Goal: Task Accomplishment & Management: Manage account settings

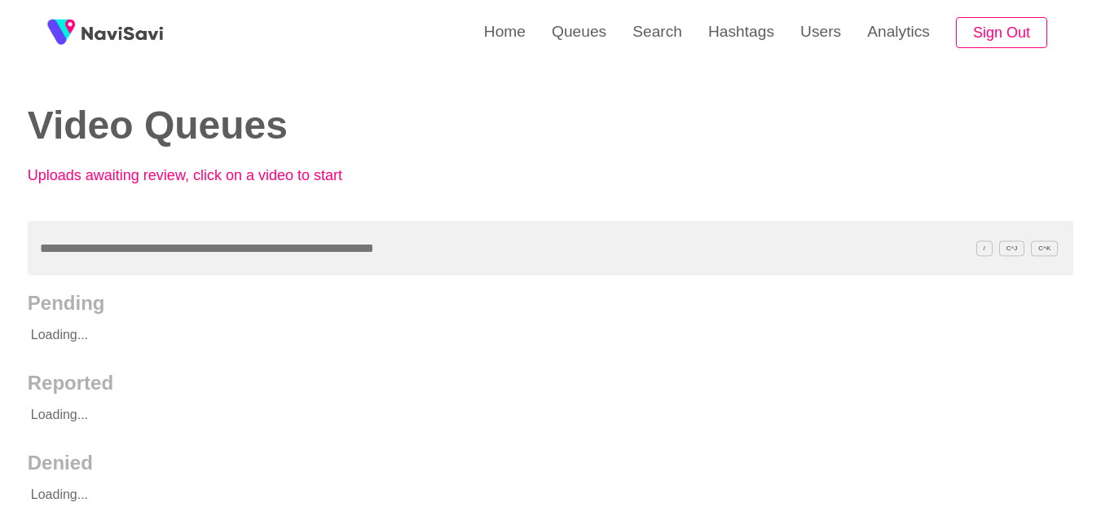
click at [827, 32] on link "Users" at bounding box center [821, 32] width 67 height 64
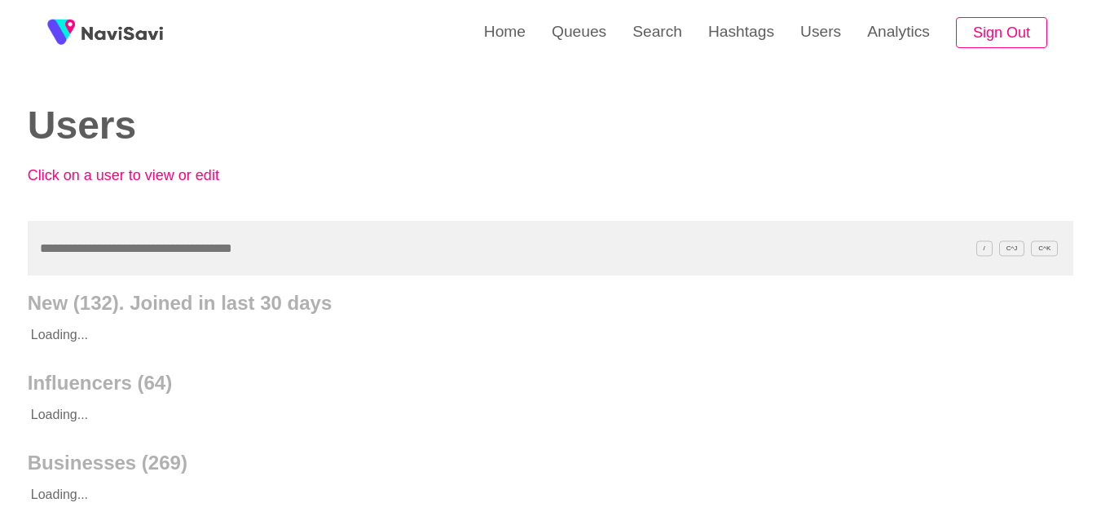
click at [171, 245] on input "text" at bounding box center [551, 248] width 1046 height 55
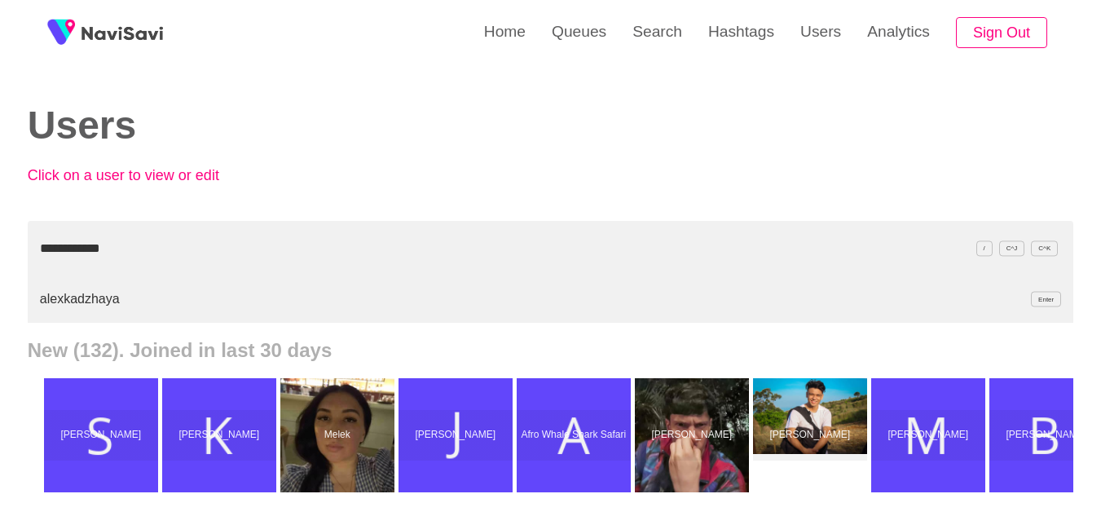
click at [63, 300] on li "alexkadzhaya Enter" at bounding box center [551, 299] width 1046 height 47
drag, startPoint x: 143, startPoint y: 239, endPoint x: 0, endPoint y: 219, distance: 144.8
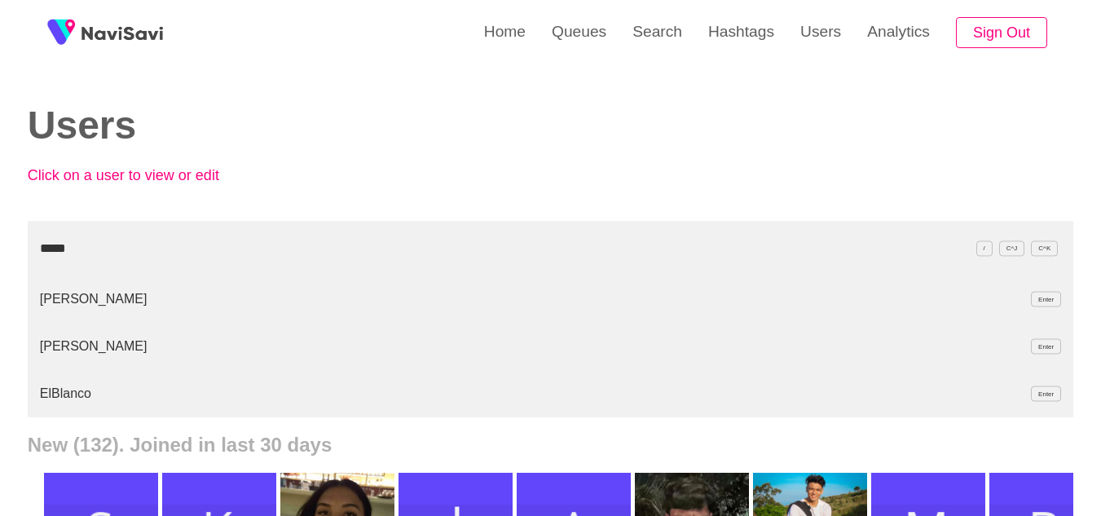
click at [62, 390] on li "ElBlanco Enter" at bounding box center [551, 393] width 1046 height 47
drag, startPoint x: 114, startPoint y: 241, endPoint x: 0, endPoint y: 223, distance: 115.4
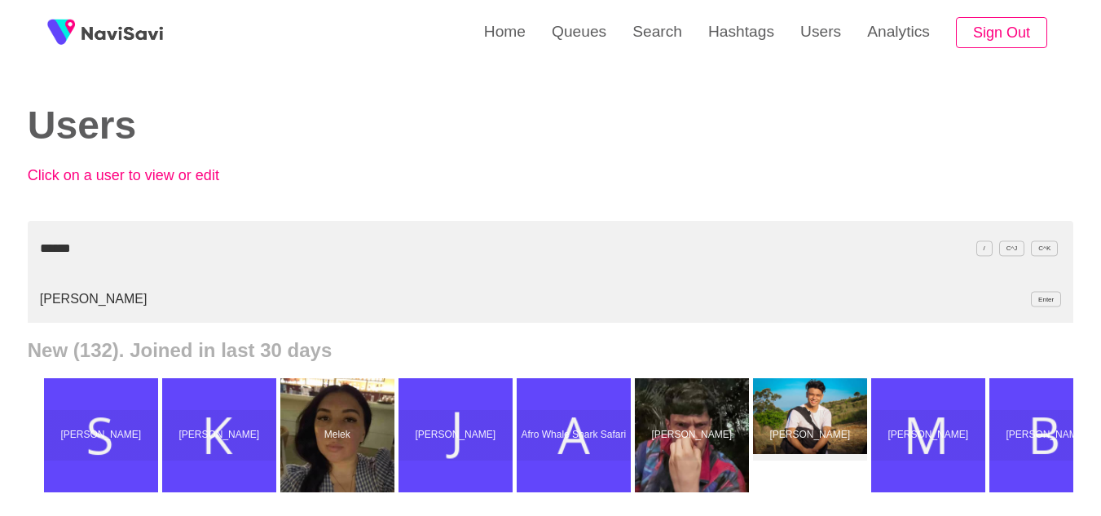
click at [78, 295] on li "Barbora Ondrackova Enter" at bounding box center [551, 299] width 1046 height 47
drag, startPoint x: 194, startPoint y: 240, endPoint x: 0, endPoint y: 238, distance: 194.0
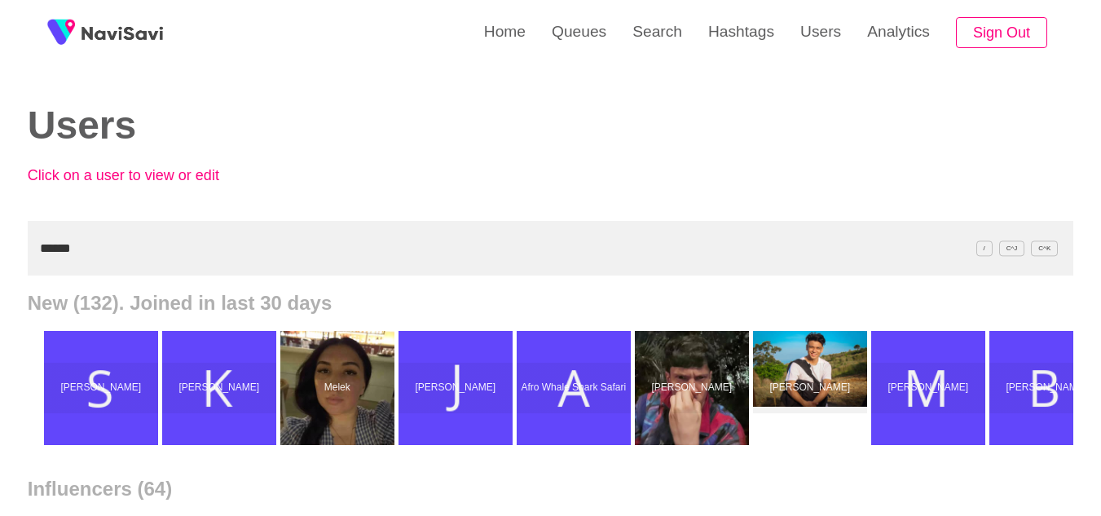
paste input "******"
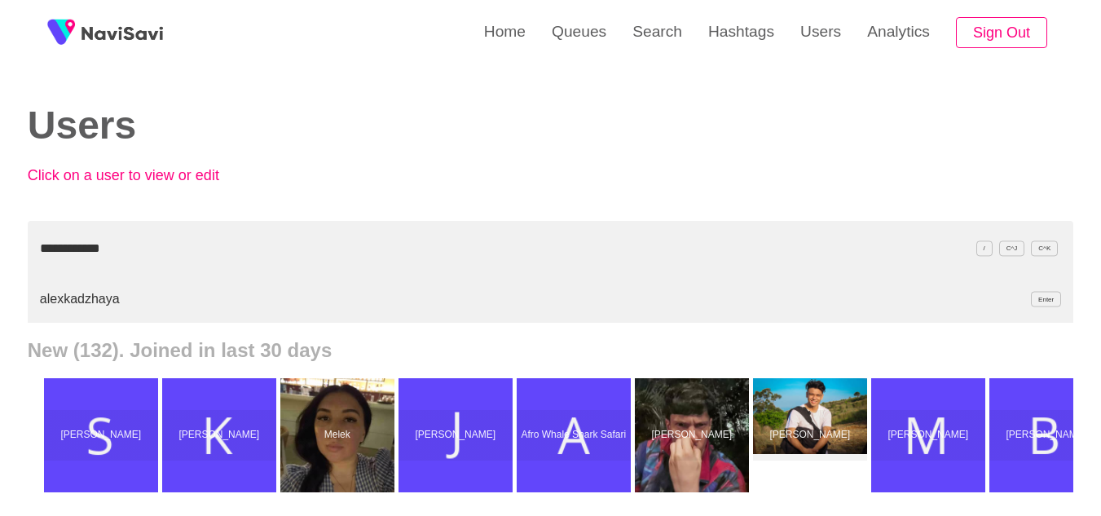
click at [74, 298] on li "alexkadzhaya Enter" at bounding box center [551, 299] width 1046 height 47
drag, startPoint x: 188, startPoint y: 249, endPoint x: 0, endPoint y: 214, distance: 191.6
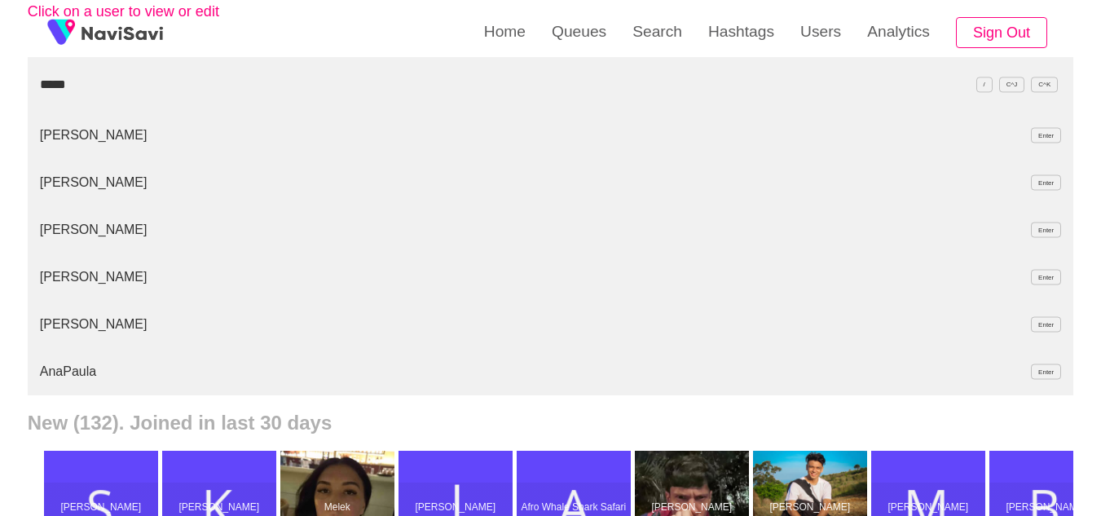
scroll to position [19, 0]
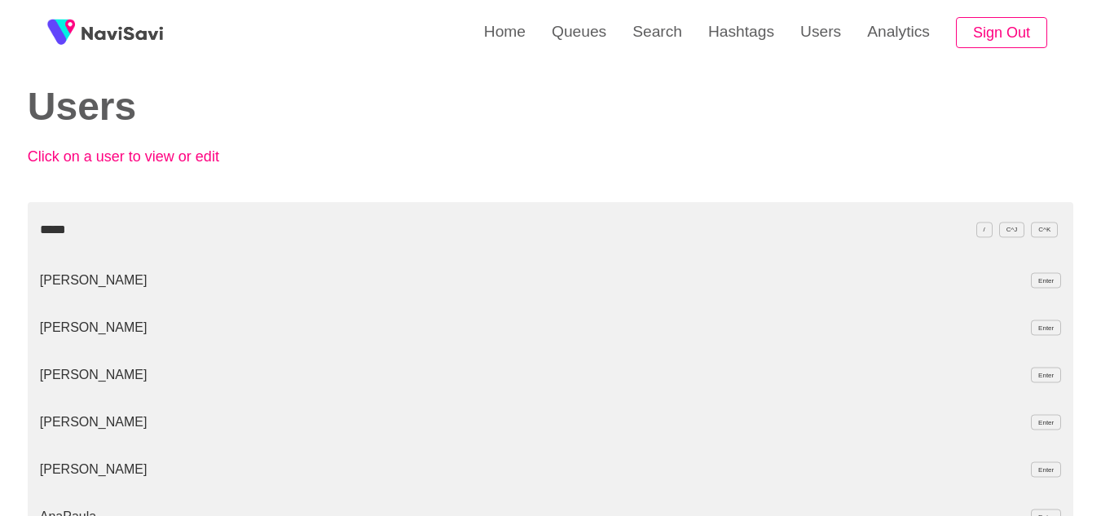
click at [55, 281] on li "Paula Enter" at bounding box center [551, 280] width 1046 height 47
click at [57, 280] on li "Paula Enter" at bounding box center [551, 280] width 1046 height 47
drag, startPoint x: 135, startPoint y: 243, endPoint x: 0, endPoint y: 230, distance: 135.2
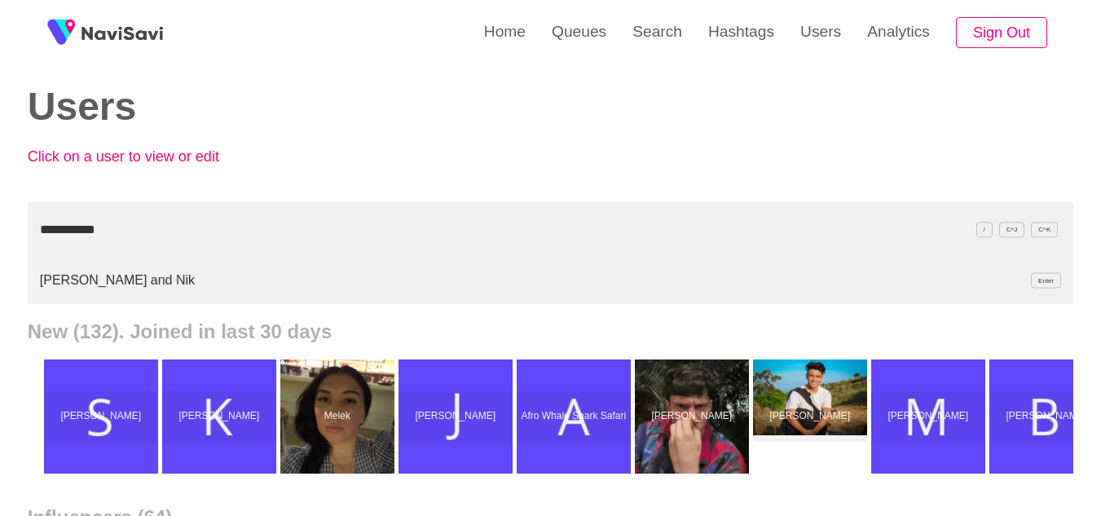
click at [58, 284] on li "Lindsey and Nik Enter" at bounding box center [551, 280] width 1046 height 47
drag, startPoint x: 227, startPoint y: 226, endPoint x: 0, endPoint y: 207, distance: 228.2
click at [51, 281] on li "toniaouz Enter" at bounding box center [551, 280] width 1046 height 47
drag, startPoint x: 114, startPoint y: 227, endPoint x: 0, endPoint y: 219, distance: 114.4
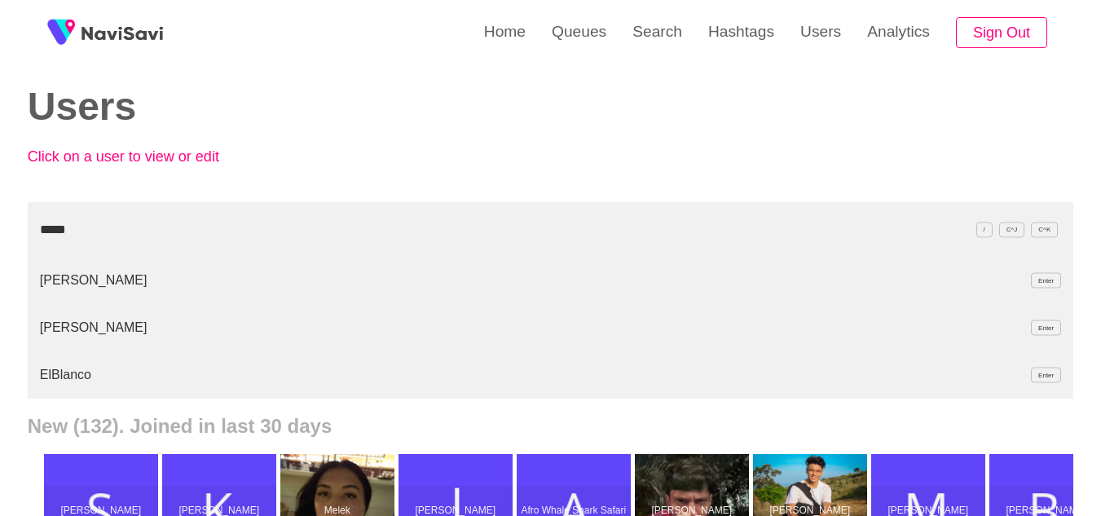
click at [54, 375] on li "ElBlanco Enter" at bounding box center [551, 374] width 1046 height 47
drag, startPoint x: 220, startPoint y: 228, endPoint x: 0, endPoint y: 223, distance: 220.2
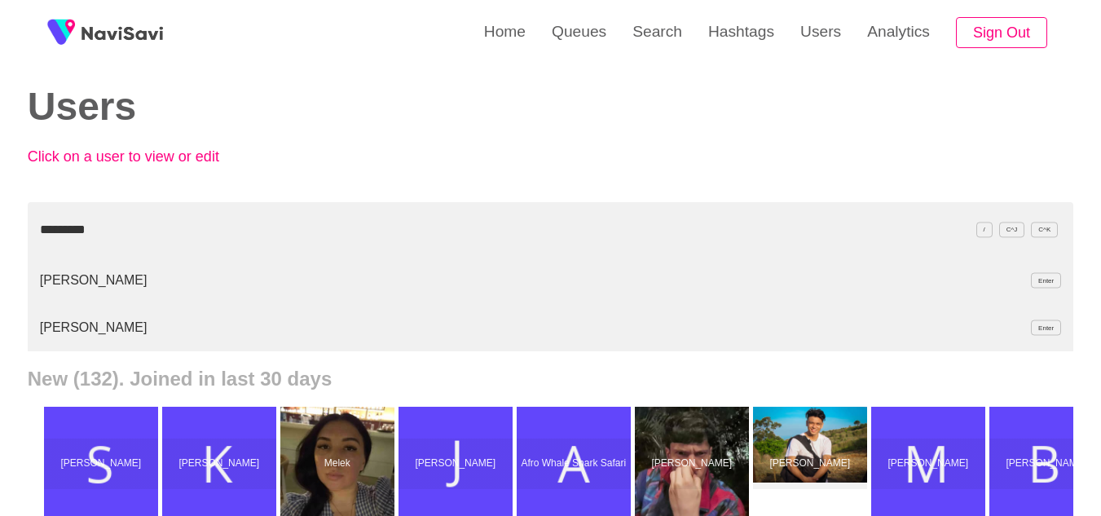
click at [64, 333] on li "Sophie Small Enter" at bounding box center [551, 327] width 1046 height 47
click at [94, 277] on li "Sophie Small Enter" at bounding box center [551, 280] width 1046 height 47
drag, startPoint x: 177, startPoint y: 231, endPoint x: 0, endPoint y: 130, distance: 203.8
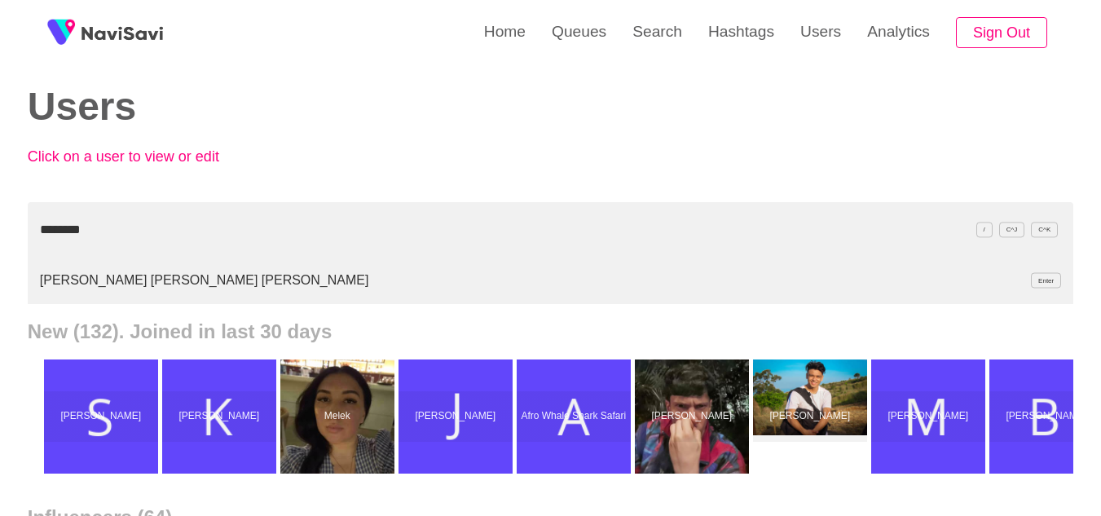
click at [88, 279] on li "JUAN ADRIÁN RAMÍREZ MORALES Enter" at bounding box center [551, 280] width 1046 height 47
drag, startPoint x: 214, startPoint y: 216, endPoint x: 0, endPoint y: 206, distance: 213.8
click at [66, 285] on li "Ana Belen Enter" at bounding box center [551, 280] width 1046 height 47
drag, startPoint x: 119, startPoint y: 232, endPoint x: 0, endPoint y: 226, distance: 119.2
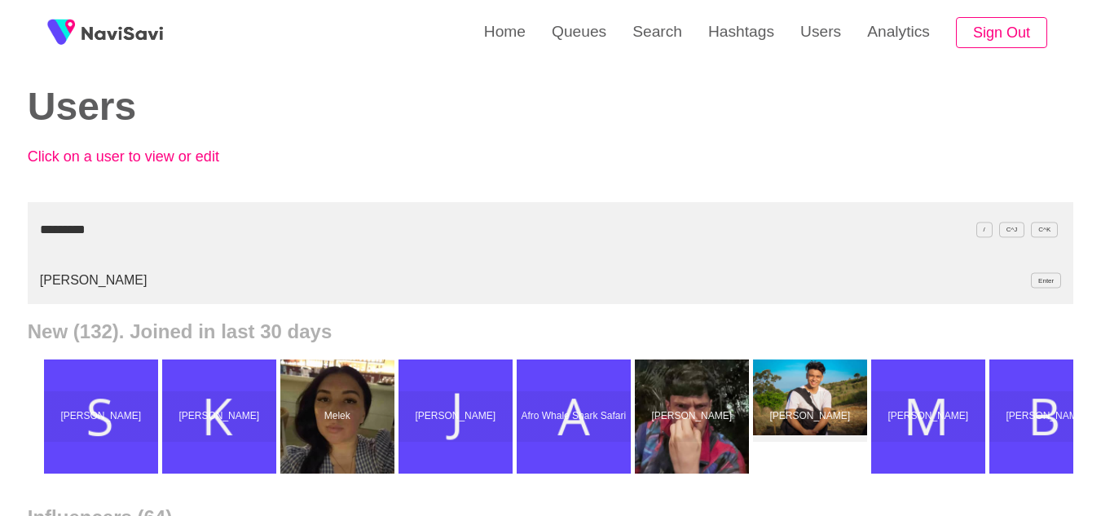
click at [55, 281] on li "theloosin Enter" at bounding box center [551, 280] width 1046 height 47
drag, startPoint x: 203, startPoint y: 227, endPoint x: 0, endPoint y: 188, distance: 206.7
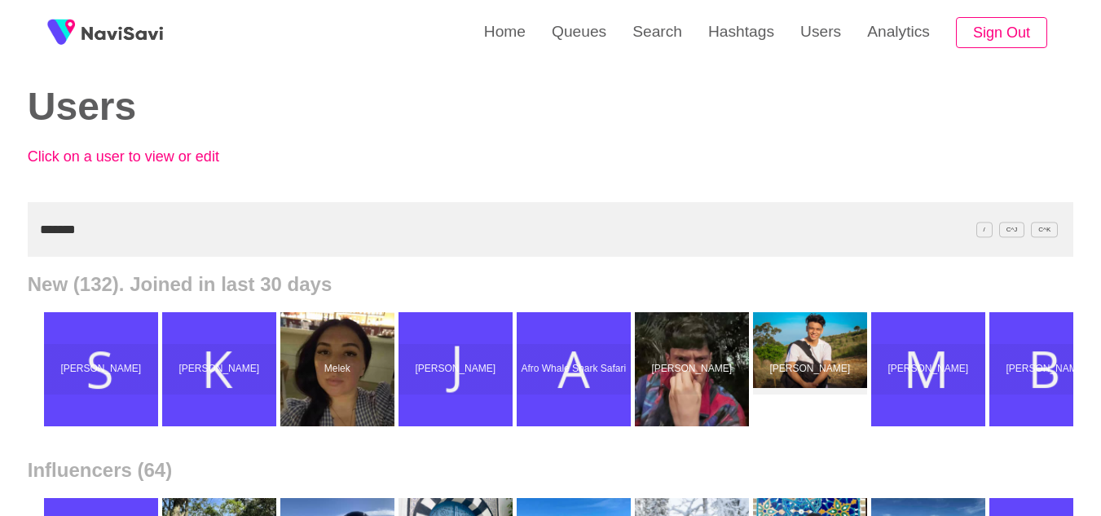
paste input "**********"
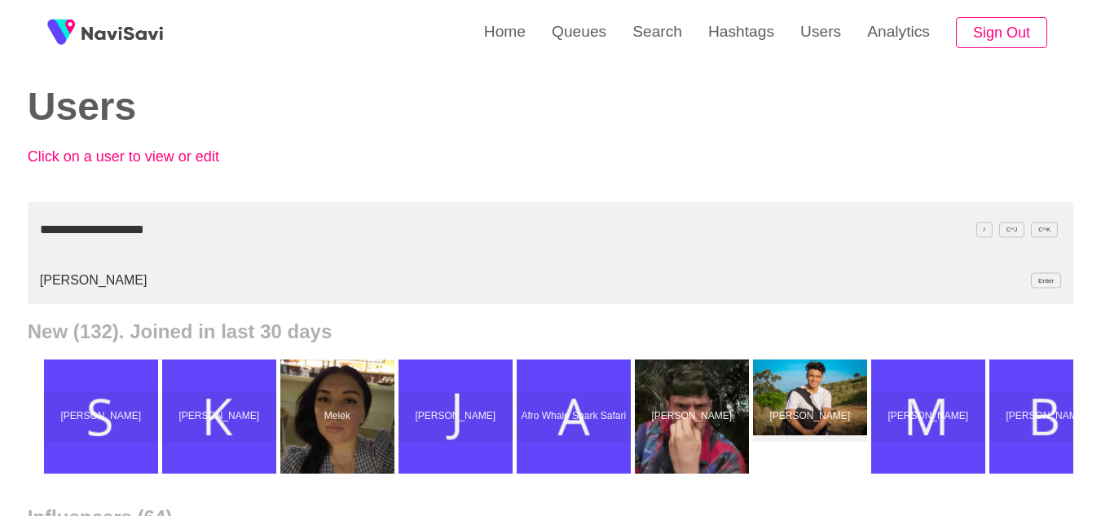
click at [95, 291] on li "Theofilos Kevezitidis Enter" at bounding box center [551, 280] width 1046 height 47
drag, startPoint x: 186, startPoint y: 234, endPoint x: 0, endPoint y: 176, distance: 194.7
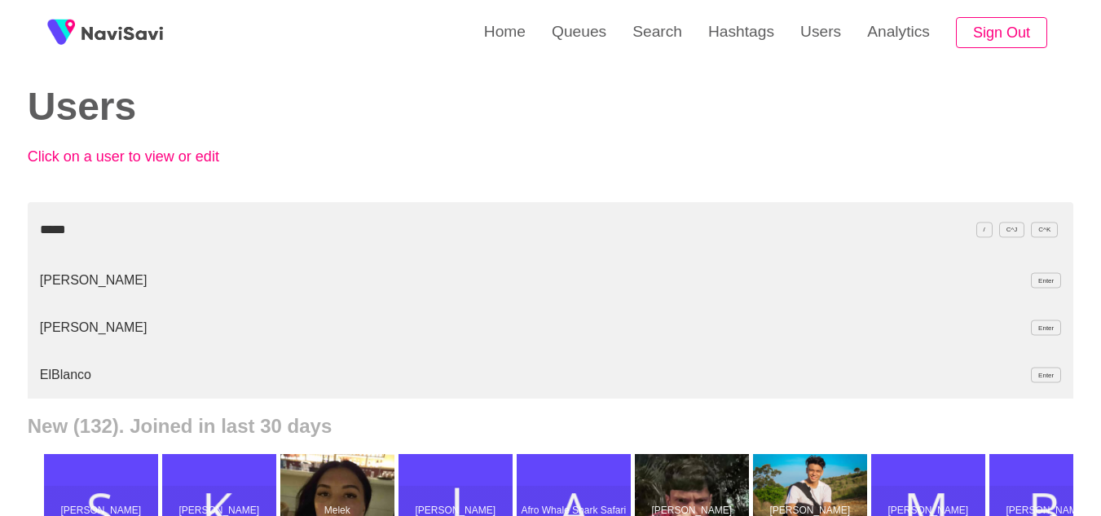
click at [54, 378] on li "ElBlanco Enter" at bounding box center [551, 374] width 1046 height 47
type input "*****"
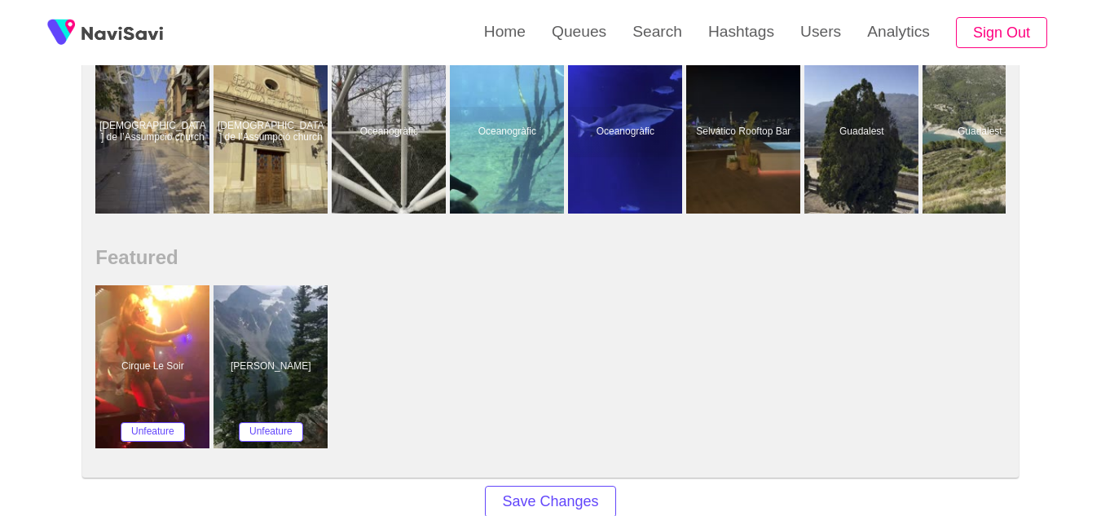
scroll to position [989, 0]
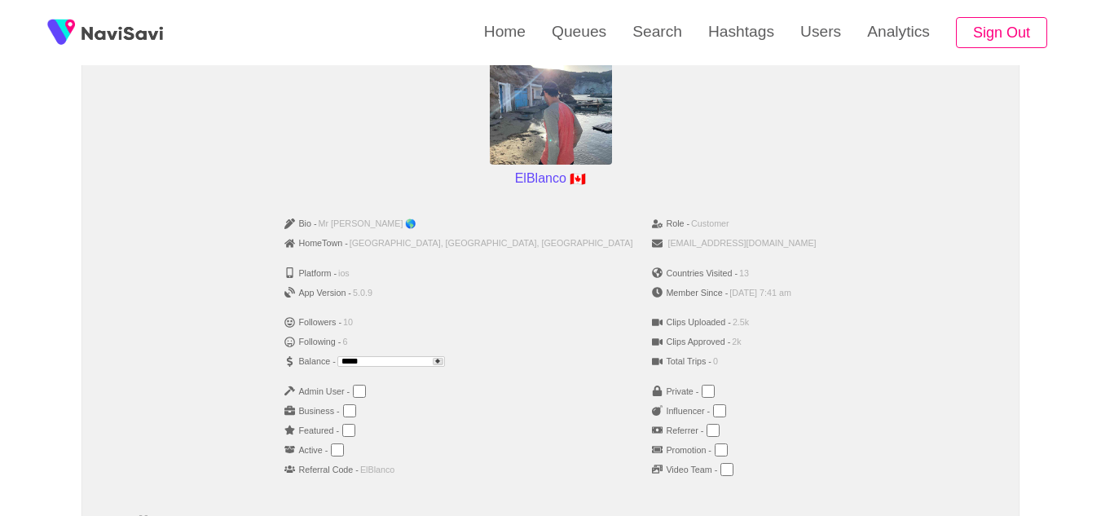
scroll to position [174, 0]
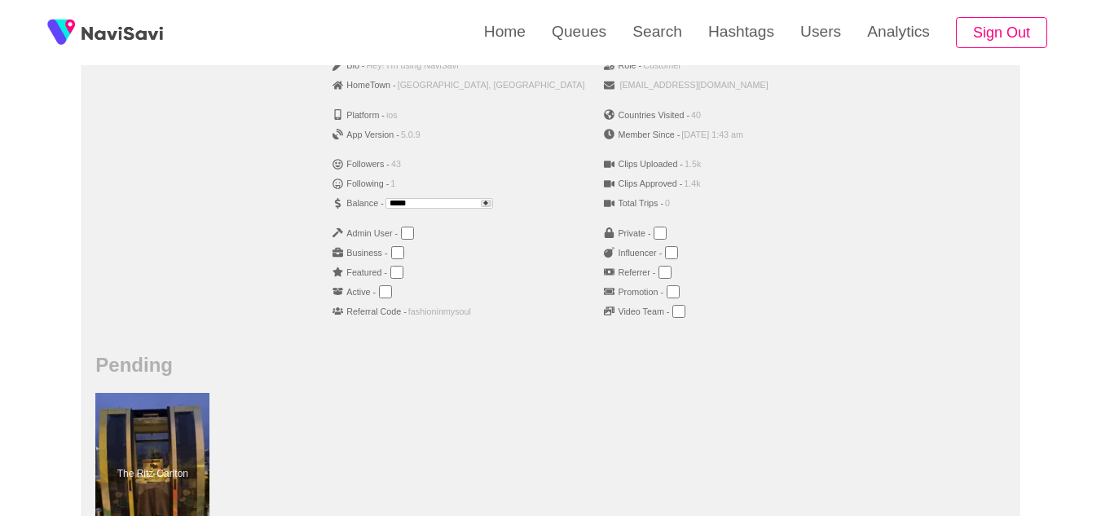
scroll to position [351, 0]
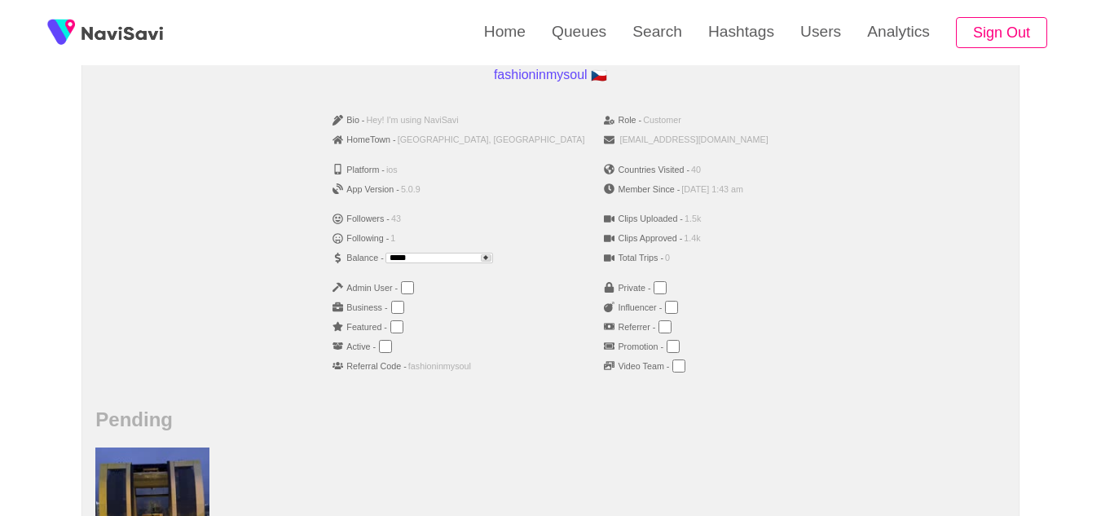
scroll to position [278, 0]
drag, startPoint x: 461, startPoint y: 257, endPoint x: 366, endPoint y: 253, distance: 94.7
click at [366, 253] on ul "Bio - Hey! I'm using NaviSavi HomeTown - Prague, Czechia Platform - ios App Ver…" at bounding box center [458, 248] width 271 height 289
type input "***"
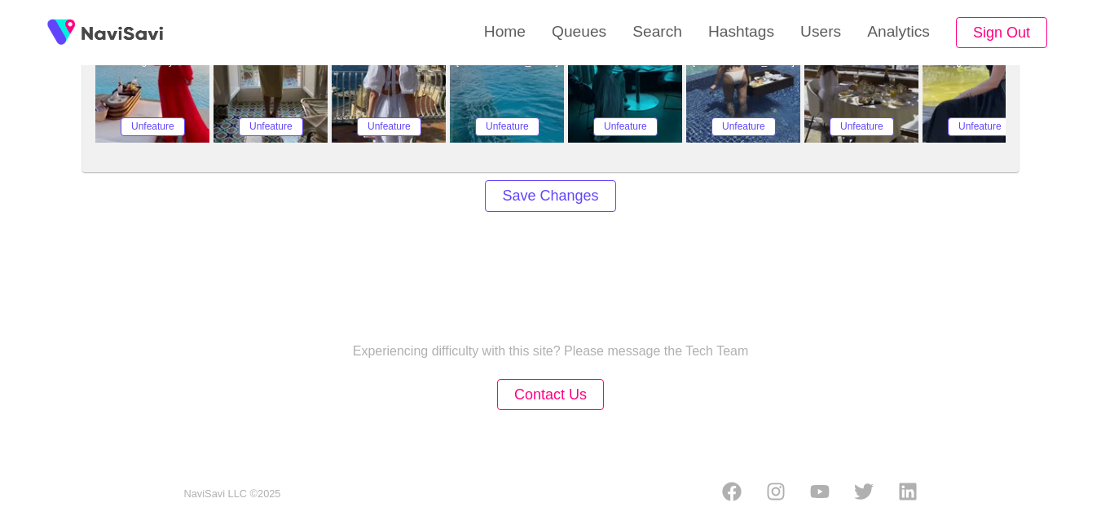
scroll to position [1464, 0]
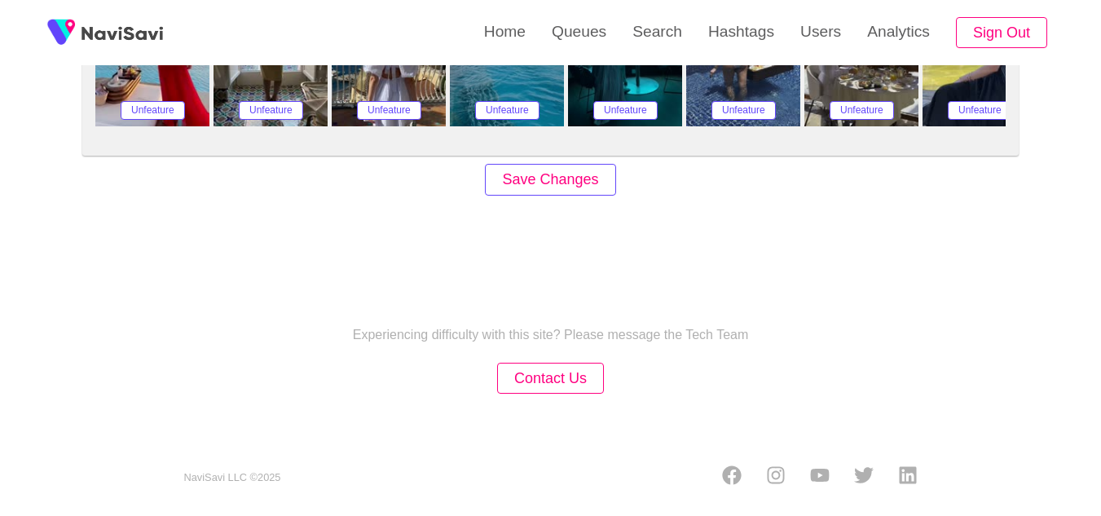
click at [525, 178] on button "Save Changes" at bounding box center [550, 180] width 130 height 32
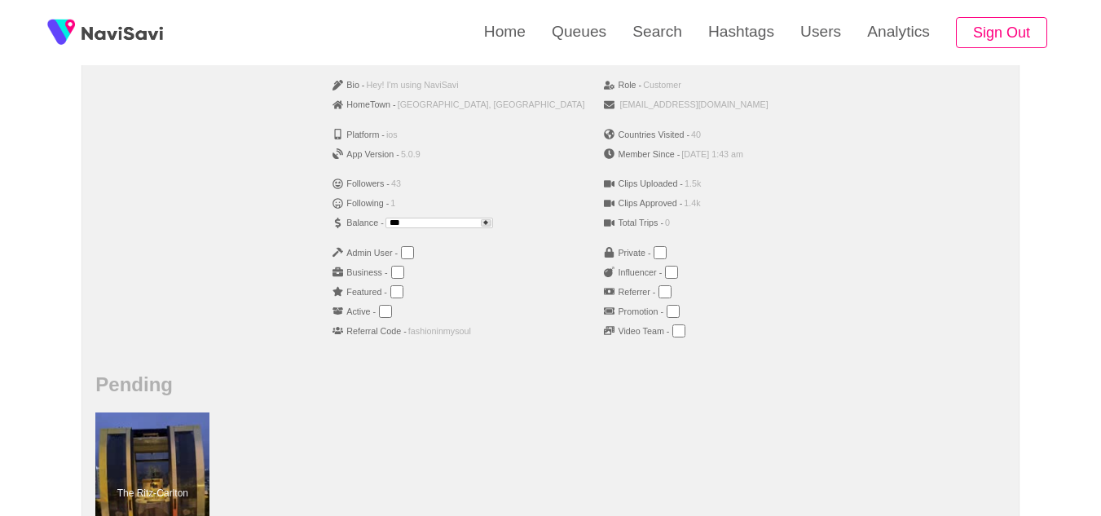
scroll to position [311, 0]
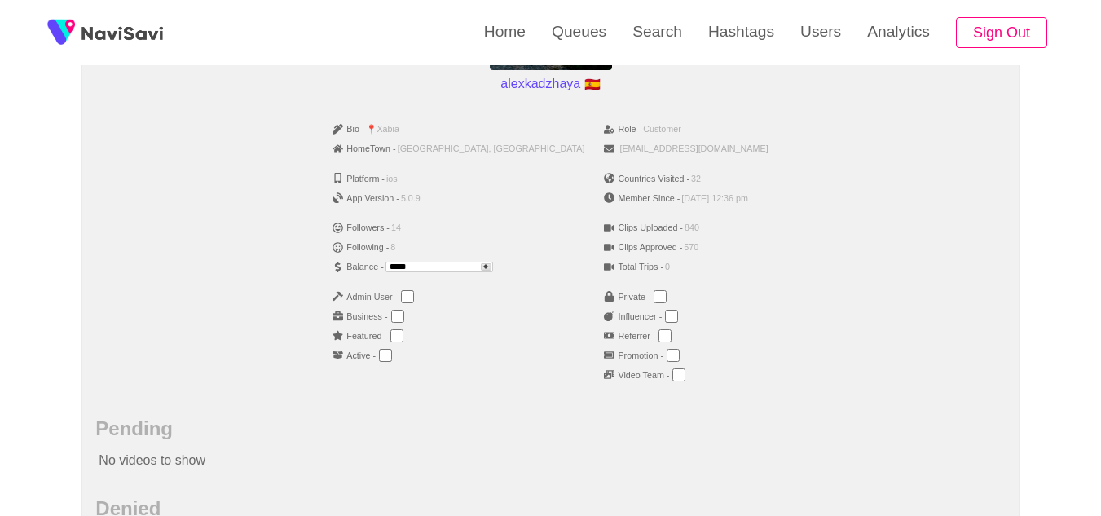
scroll to position [269, 0]
drag, startPoint x: 451, startPoint y: 268, endPoint x: 329, endPoint y: 267, distance: 122.3
click at [329, 267] on div "Bio - 📍Xabia HomeTown - Jávea, Spain Platform - ios App Version - 5.0.9 Followe…" at bounding box center [550, 257] width 910 height 289
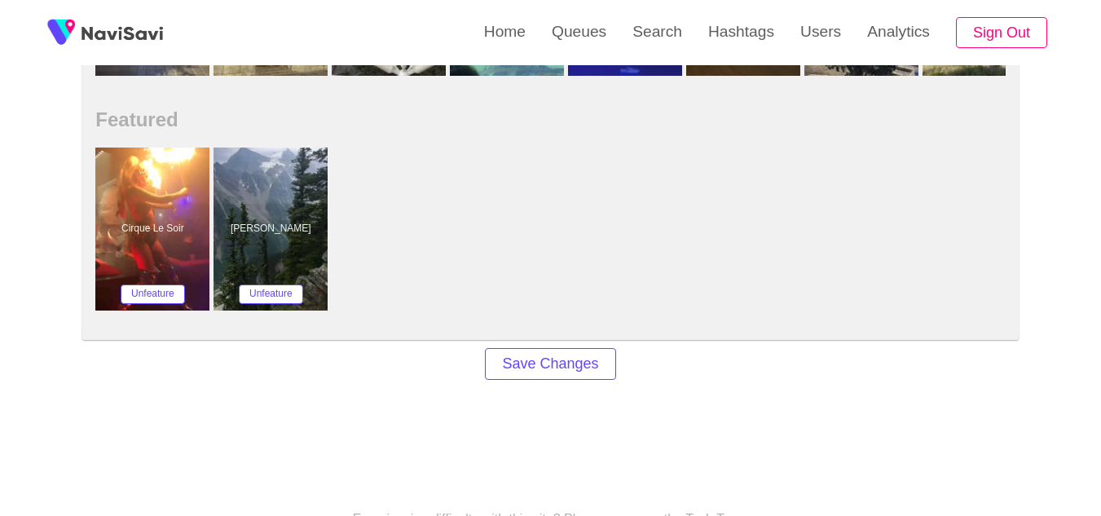
scroll to position [1309, 0]
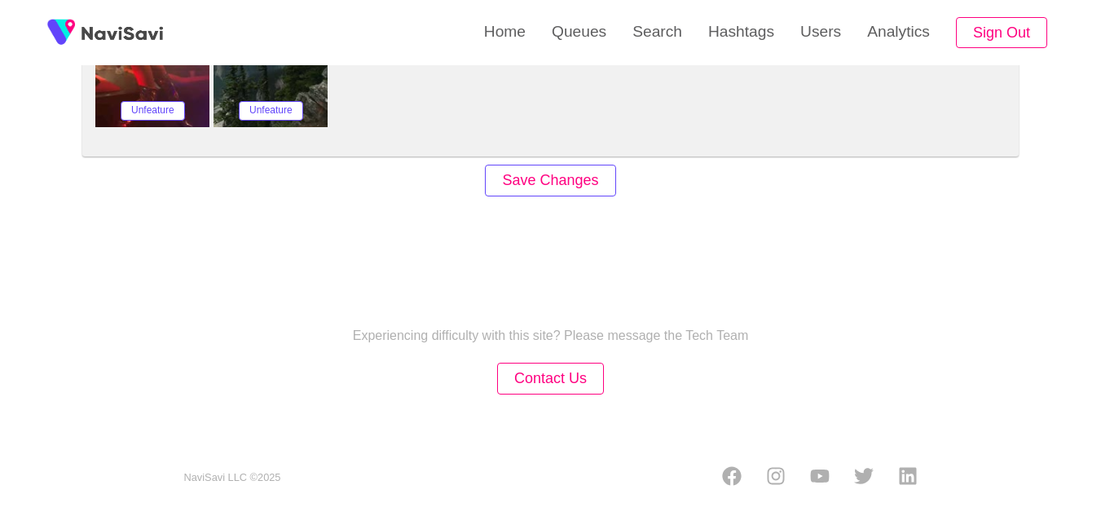
type input "***"
click at [560, 186] on button "Save Changes" at bounding box center [550, 181] width 130 height 32
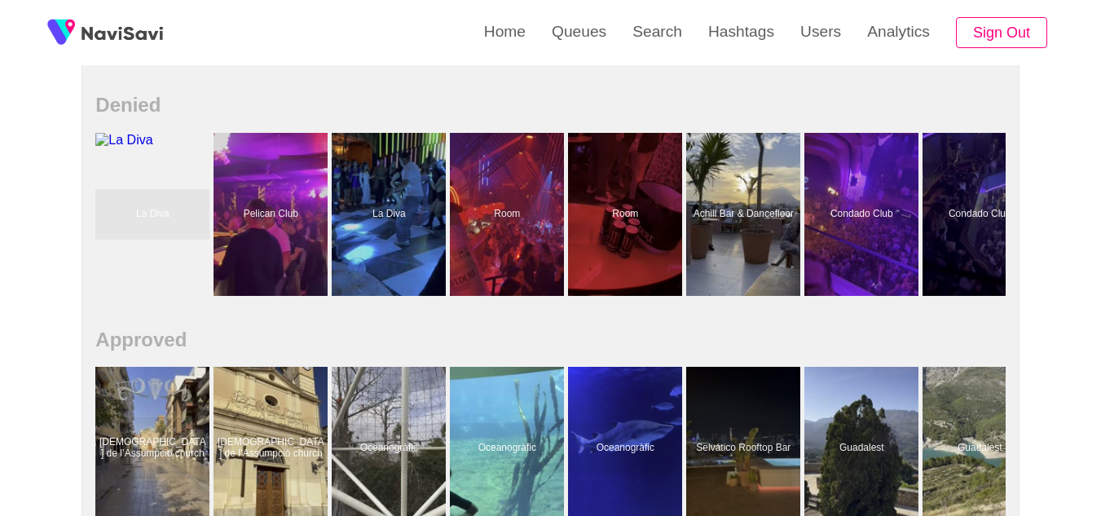
scroll to position [682, 0]
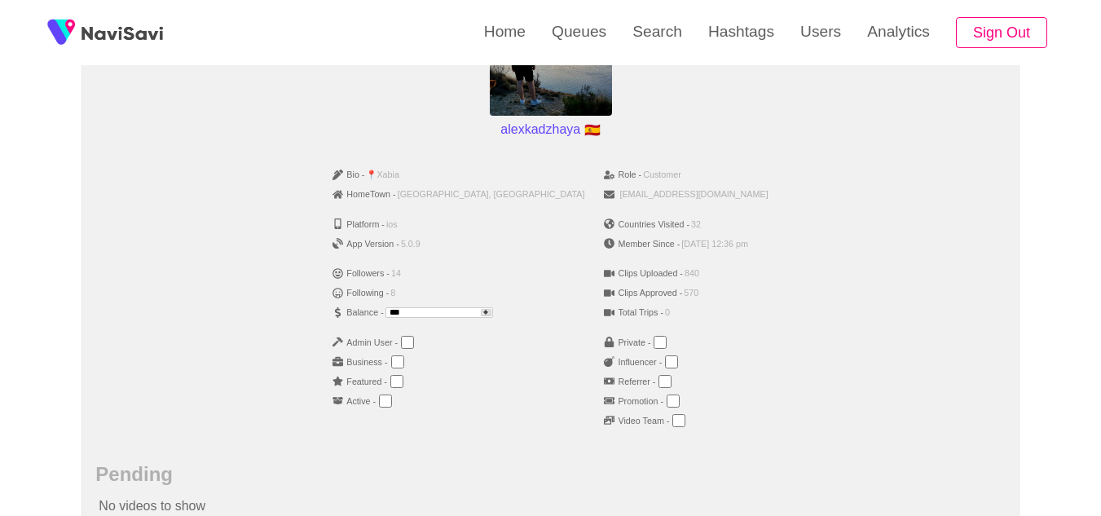
scroll to position [223, 0]
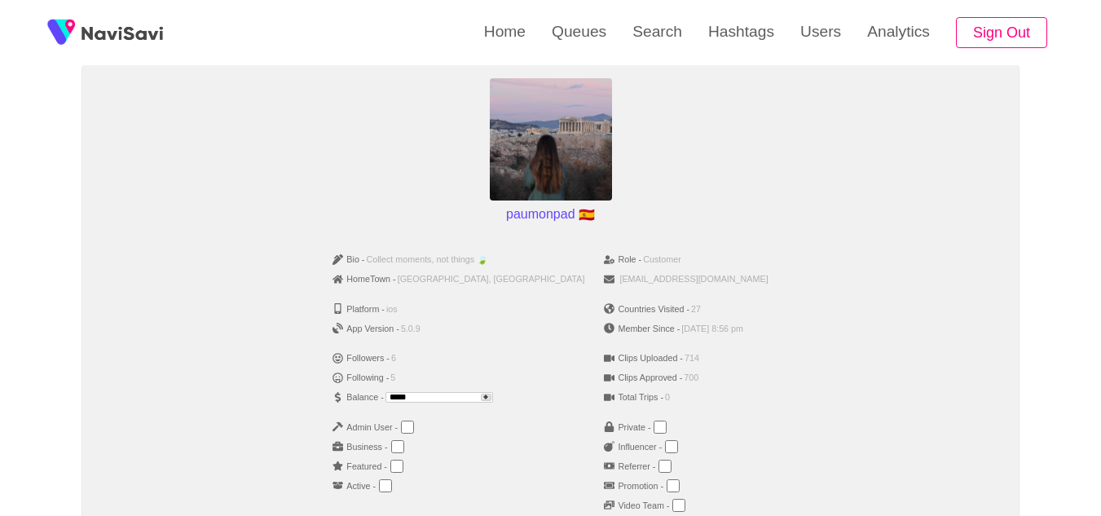
scroll to position [92, 0]
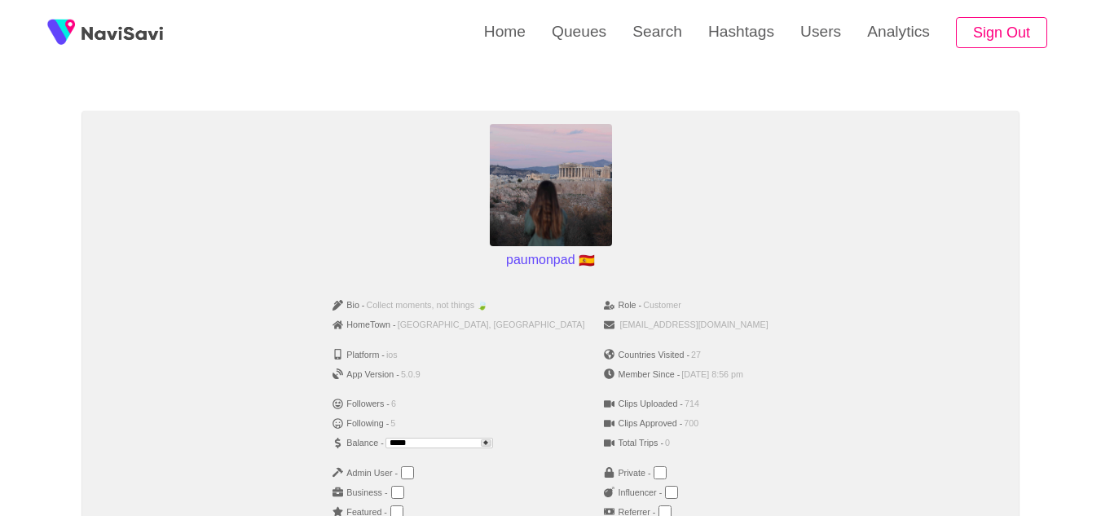
drag, startPoint x: 464, startPoint y: 437, endPoint x: 328, endPoint y: 435, distance: 136.2
click at [328, 435] on div "Bio - Collect moments, not things 🍃 HomeTown - Sevilla, Spain Platform - ios Ap…" at bounding box center [550, 433] width 910 height 289
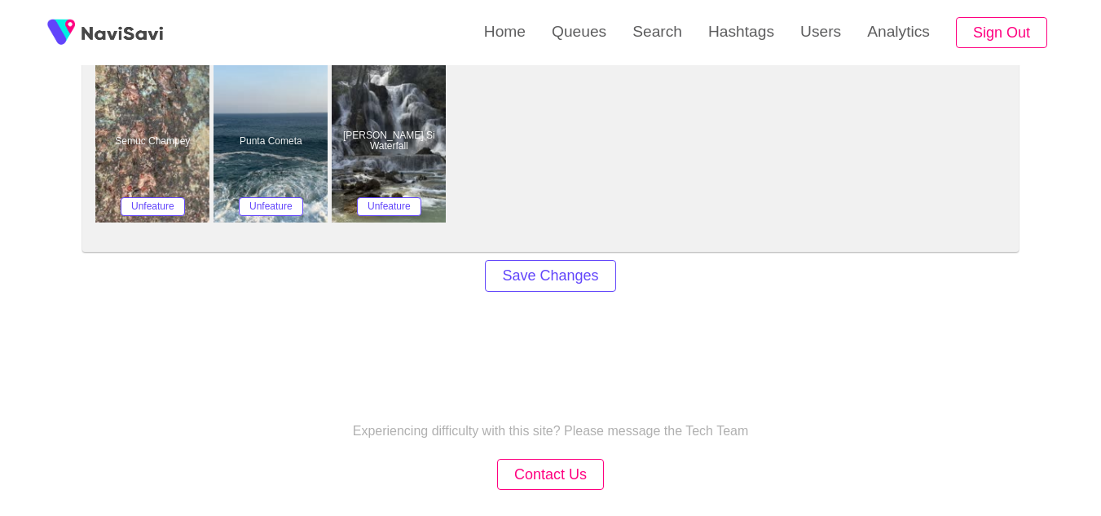
scroll to position [1369, 0]
type input "***"
click at [598, 268] on button "Save Changes" at bounding box center [550, 275] width 130 height 32
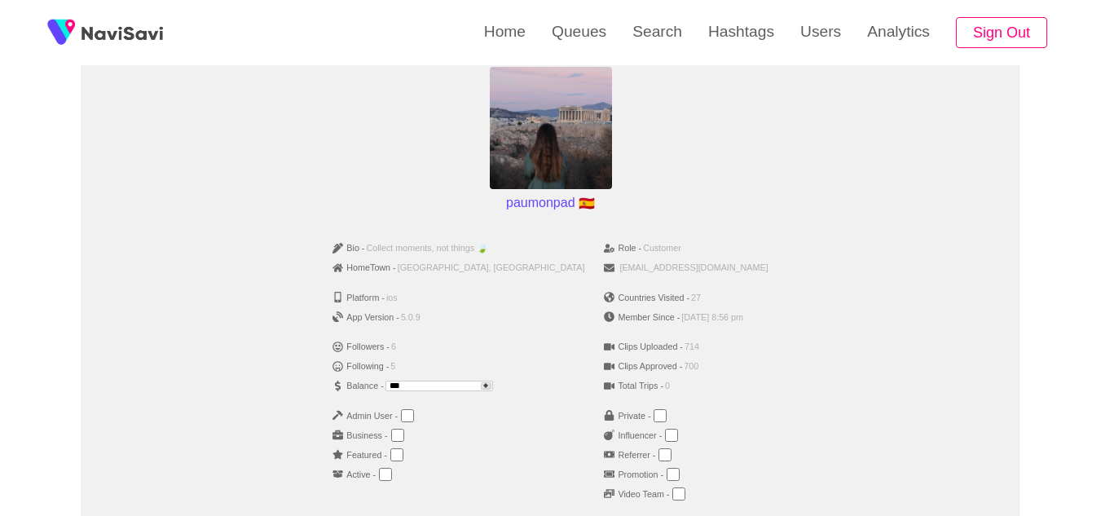
scroll to position [150, 0]
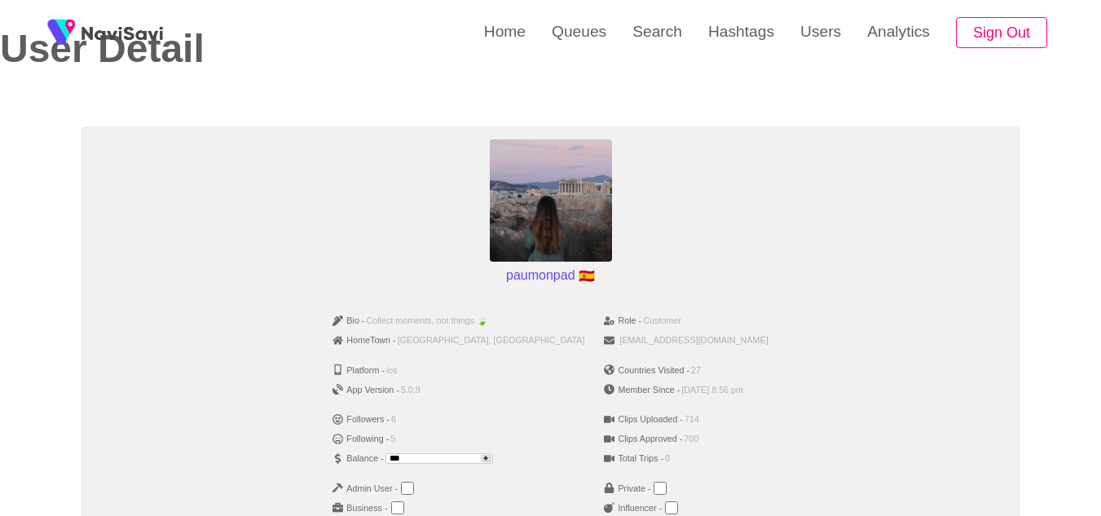
scroll to position [77, 0]
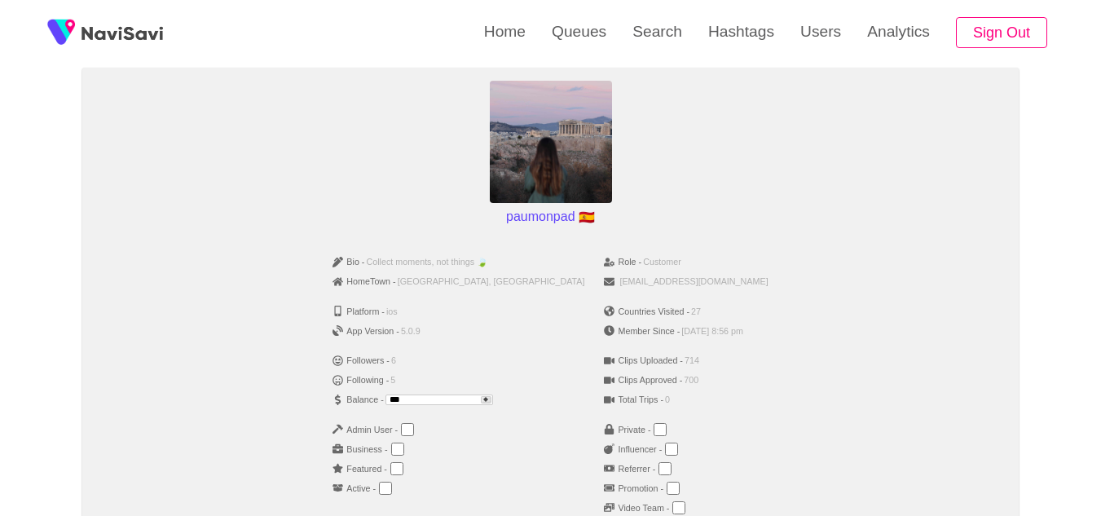
scroll to position [136, 0]
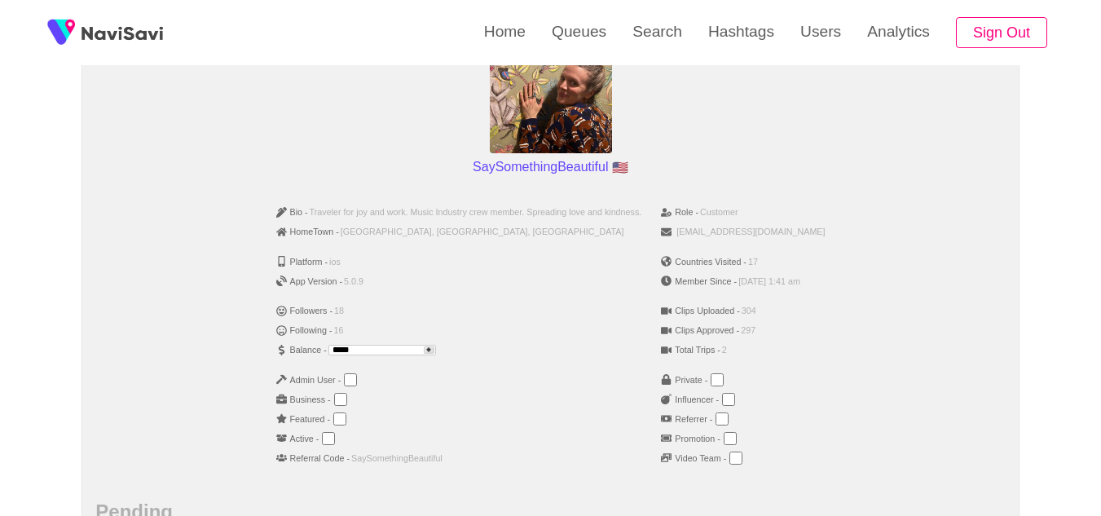
scroll to position [186, 0]
drag, startPoint x: 373, startPoint y: 343, endPoint x: 263, endPoint y: 359, distance: 110.3
click at [267, 359] on ul "Bio - Traveler for joy and work. Music Industry crew member. Spreading love and…" at bounding box center [460, 340] width 386 height 289
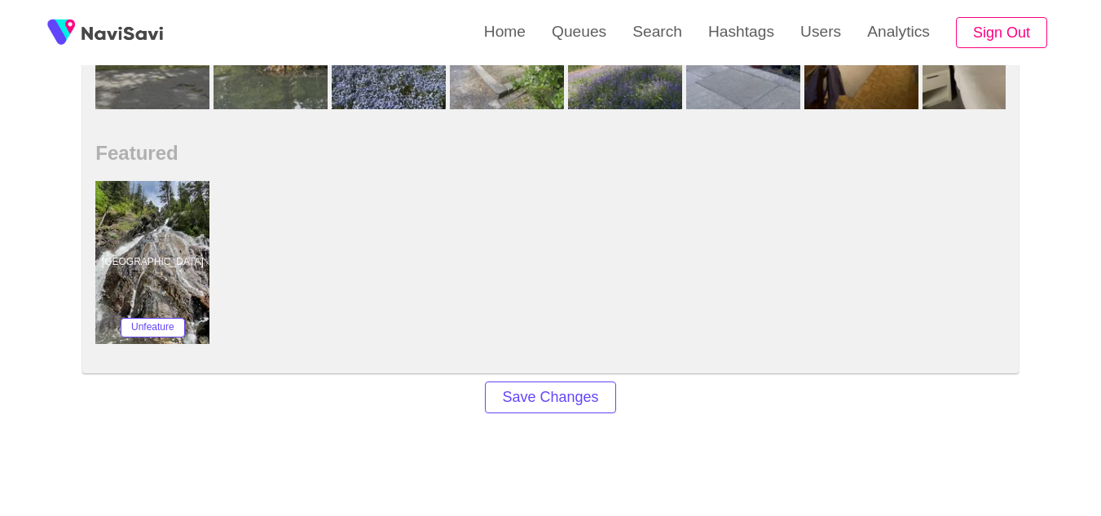
scroll to position [1094, 0]
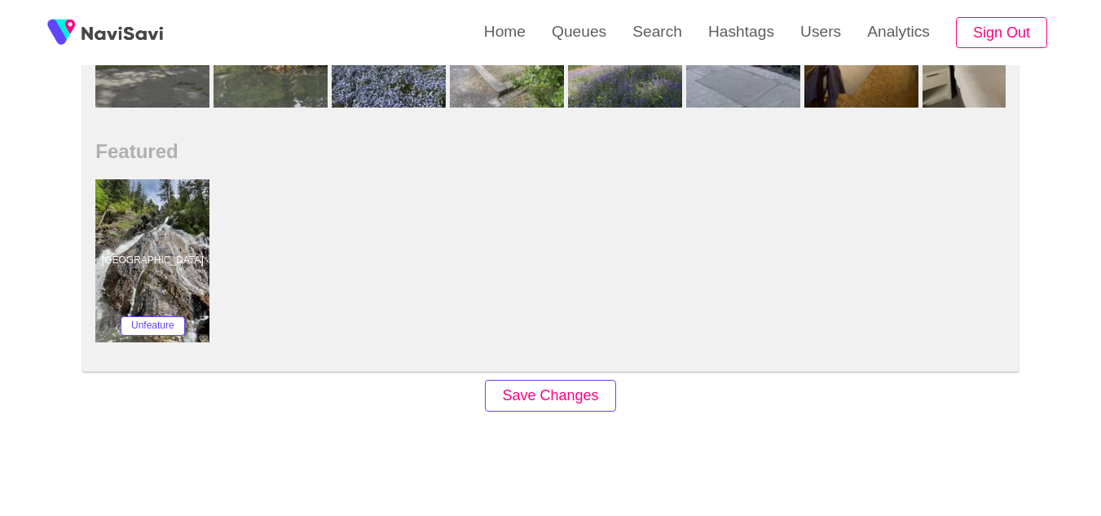
type input "***"
click at [527, 388] on button "Save Changes" at bounding box center [550, 396] width 130 height 32
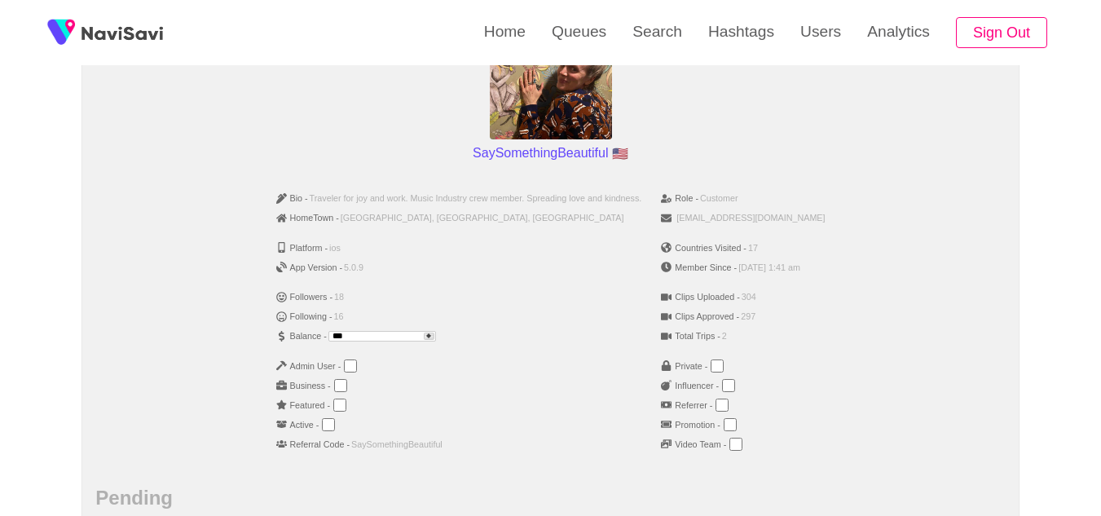
scroll to position [301, 0]
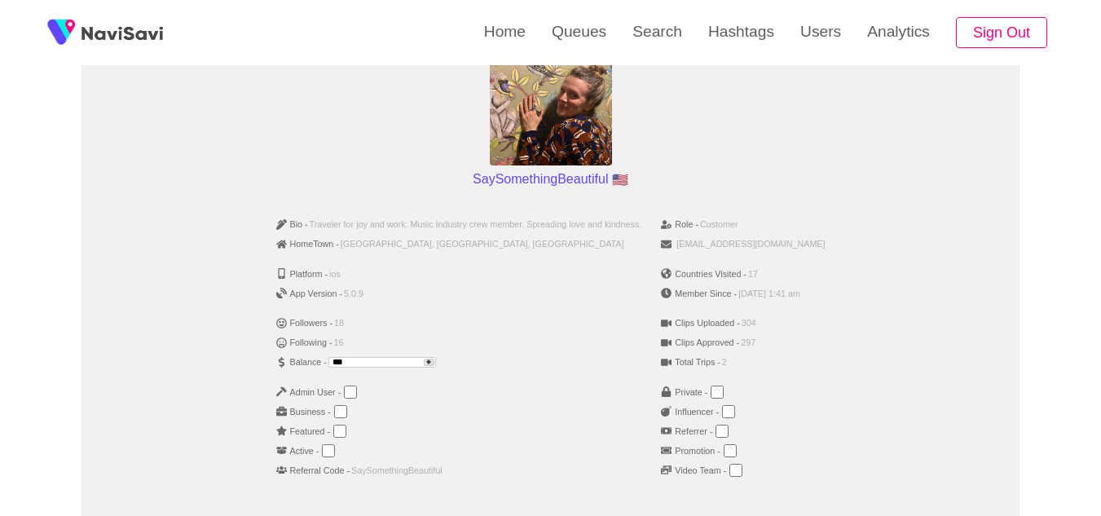
scroll to position [174, 0]
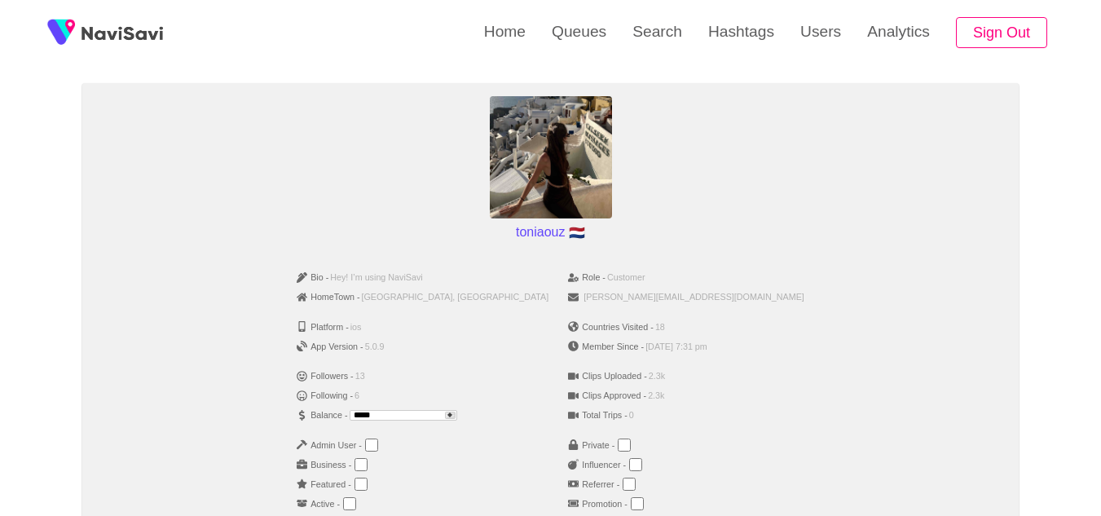
scroll to position [121, 0]
click at [457, 409] on input "*****" at bounding box center [404, 414] width 108 height 11
drag, startPoint x: 458, startPoint y: 409, endPoint x: 364, endPoint y: 408, distance: 93.8
click at [364, 408] on li "Balance - *****" at bounding box center [423, 414] width 252 height 20
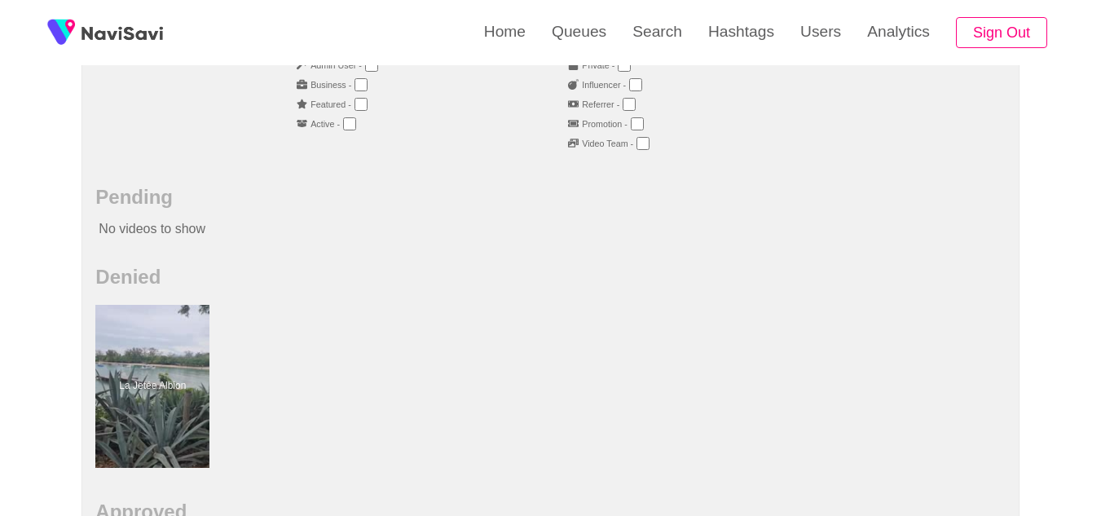
scroll to position [503, 0]
type input "***"
click at [273, 211] on p "No videos to show" at bounding box center [504, 225] width 819 height 41
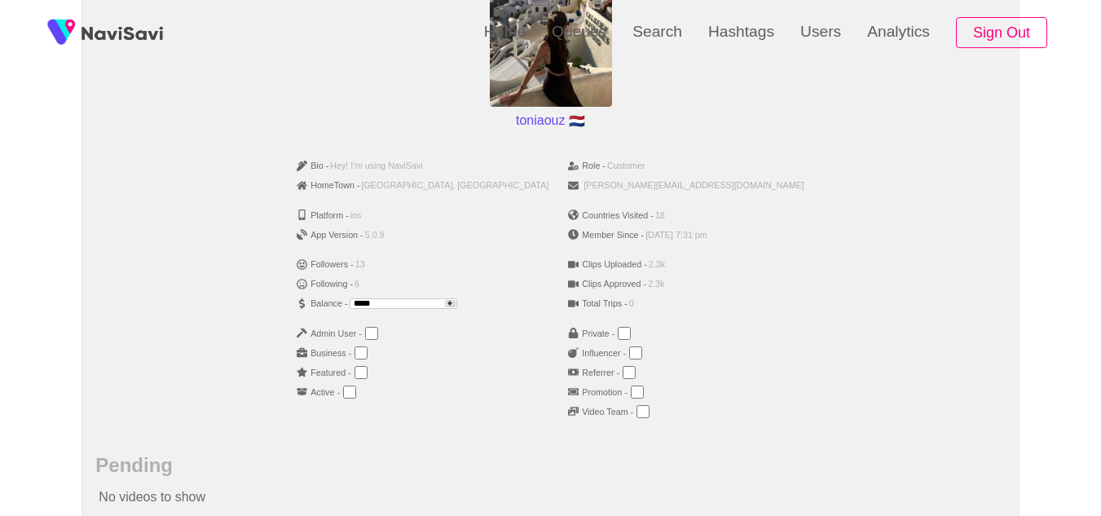
scroll to position [234, 0]
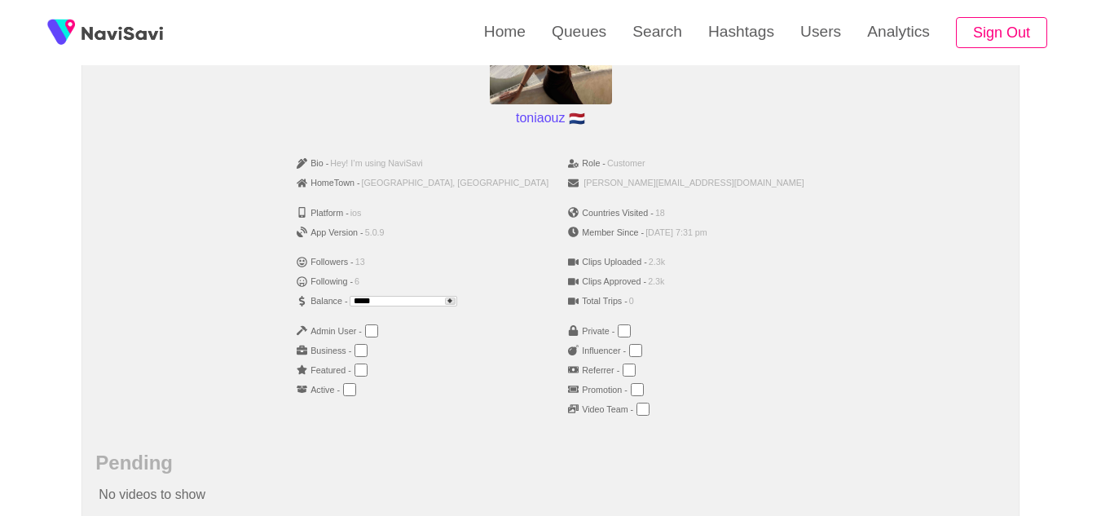
drag, startPoint x: 484, startPoint y: 302, endPoint x: 343, endPoint y: 304, distance: 141.1
click at [343, 304] on div "Bio - Hey! I’m using NaviSavi HomeTown - [GEOGRAPHIC_DATA], [GEOGRAPHIC_DATA] P…" at bounding box center [550, 292] width 910 height 289
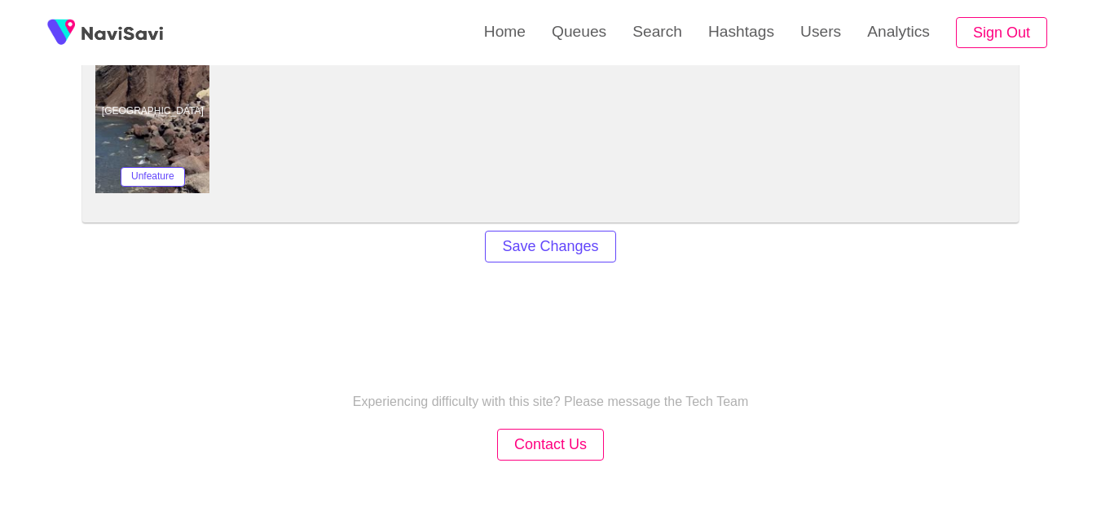
scroll to position [1309, 0]
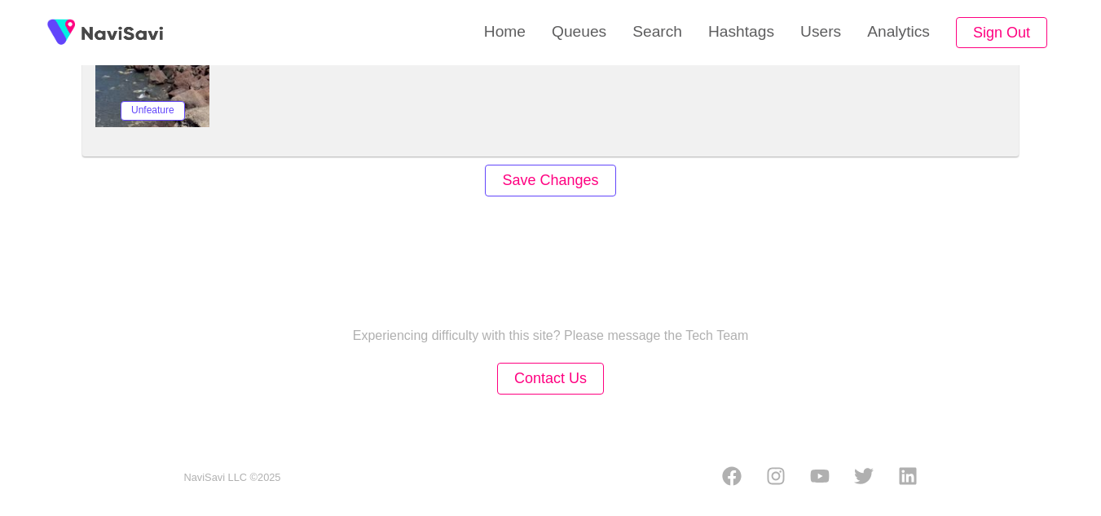
click at [559, 179] on button "Save Changes" at bounding box center [550, 181] width 130 height 32
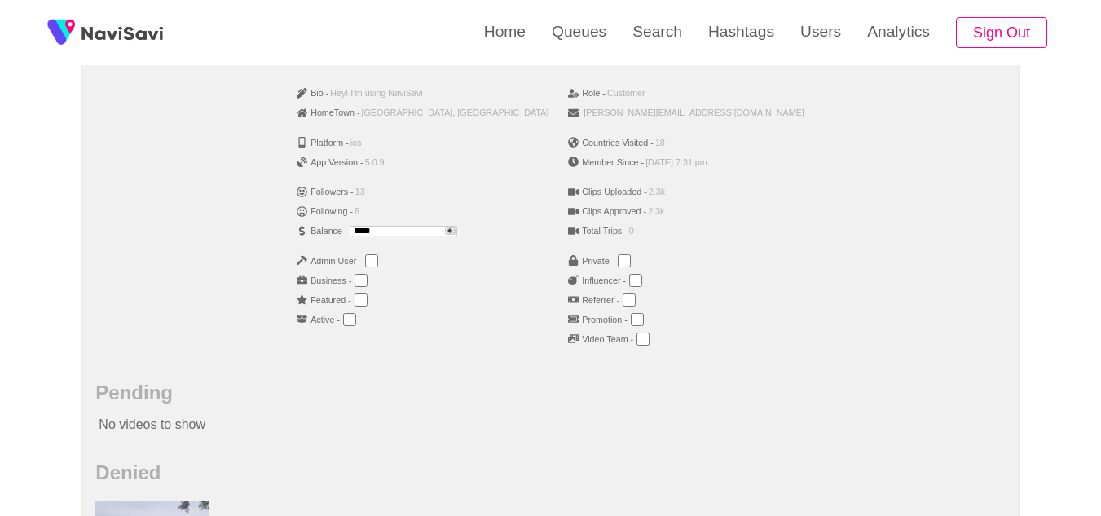
scroll to position [301, 0]
drag, startPoint x: 476, startPoint y: 227, endPoint x: 477, endPoint y: 236, distance: 8.2
click at [477, 236] on li "Balance - *****" at bounding box center [423, 234] width 252 height 20
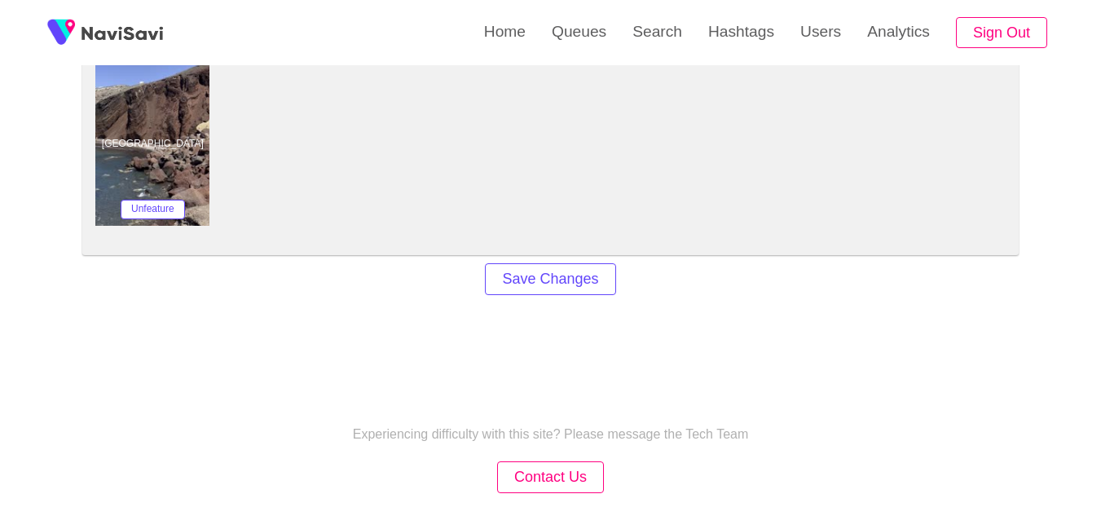
scroll to position [1309, 0]
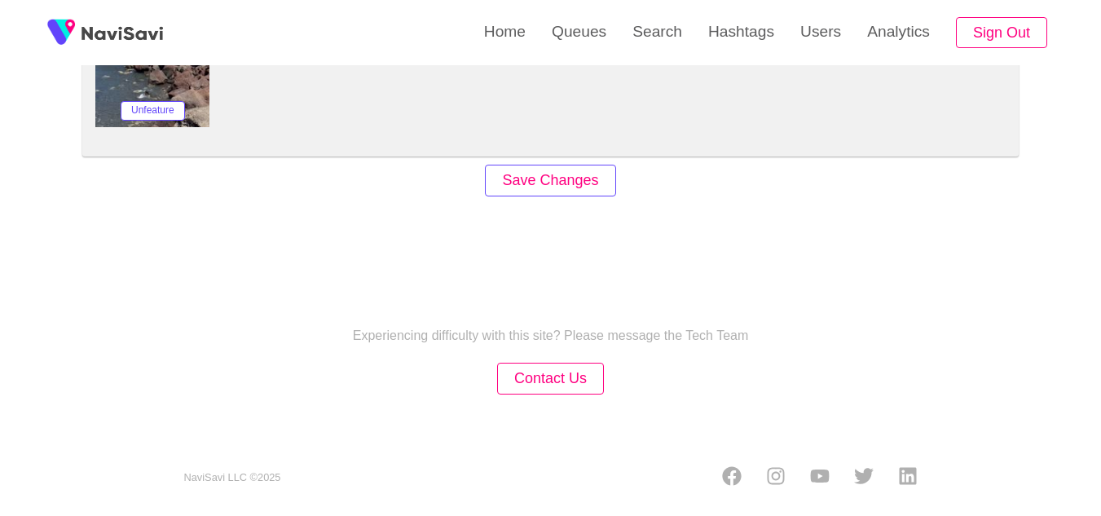
type input "***"
click at [543, 187] on button "Save Changes" at bounding box center [550, 181] width 130 height 32
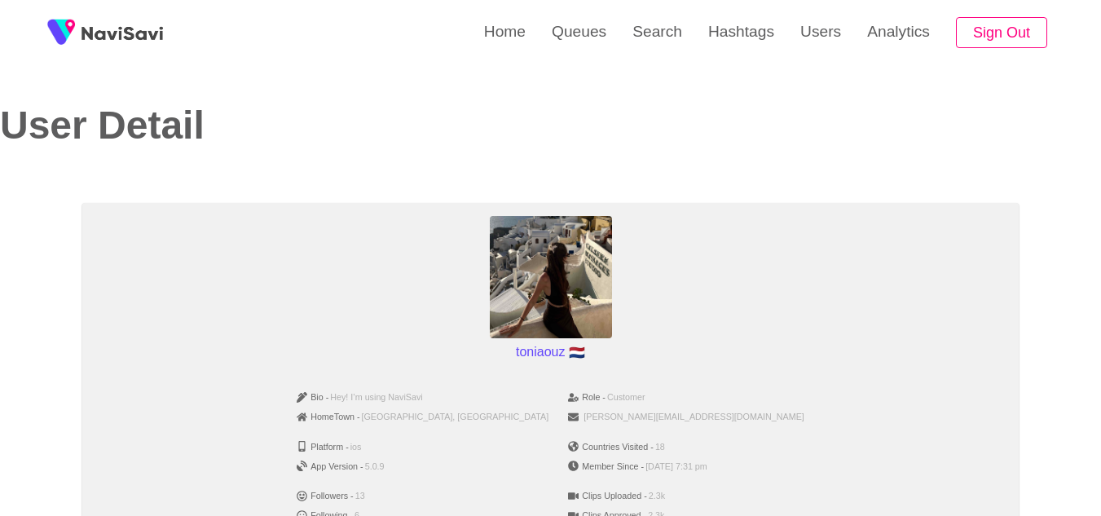
scroll to position [140, 0]
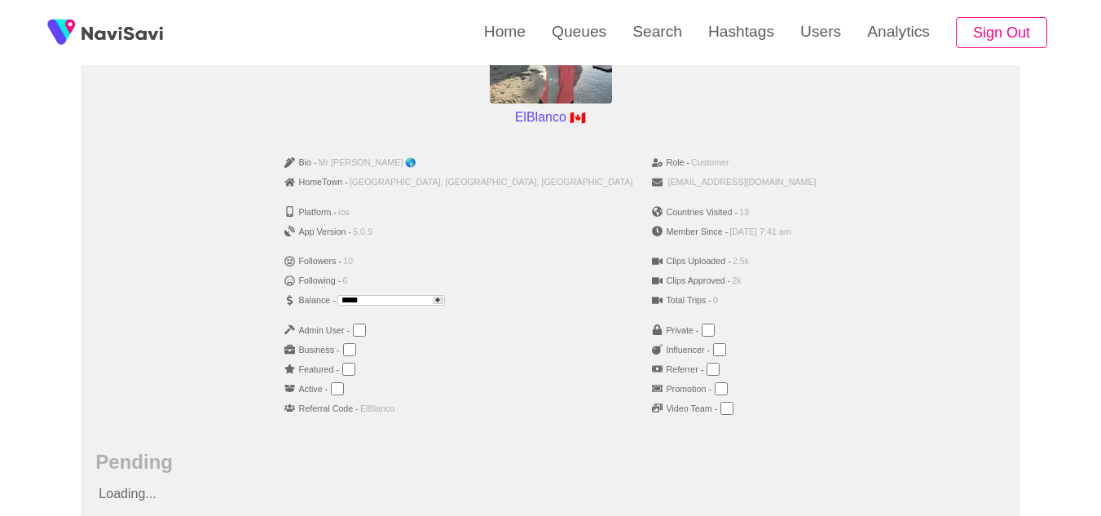
scroll to position [236, 0]
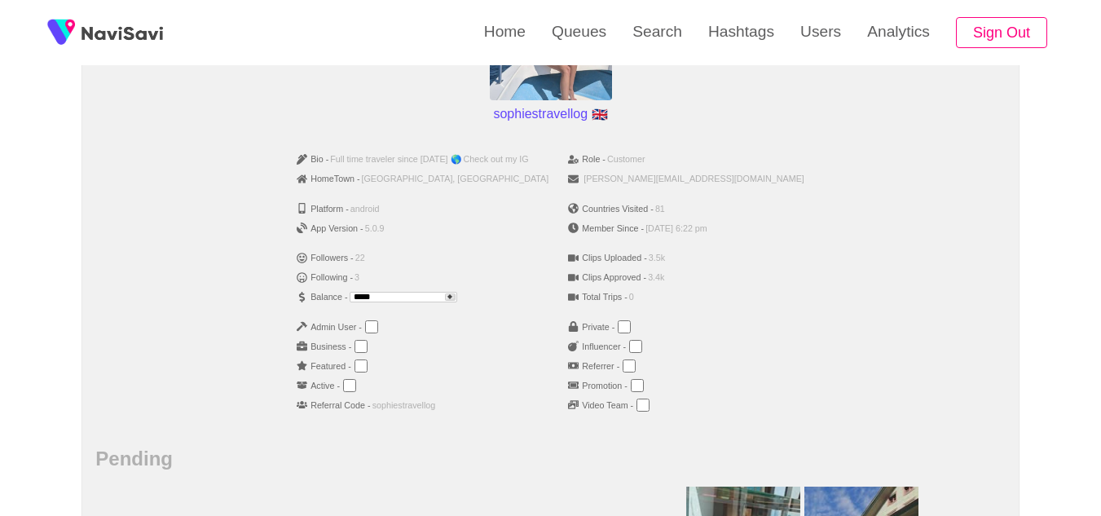
scroll to position [173, 0]
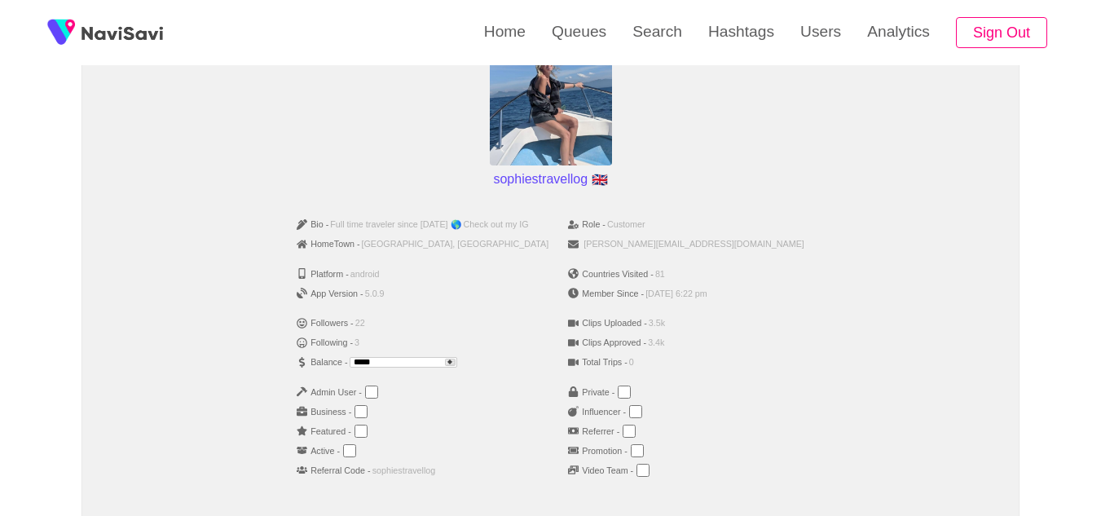
drag, startPoint x: 421, startPoint y: 365, endPoint x: 311, endPoint y: 361, distance: 110.1
click at [311, 361] on ul "Bio - Full time traveler since September 2019 🌎 Check out my IG HomeTown - Lond…" at bounding box center [422, 353] width 271 height 289
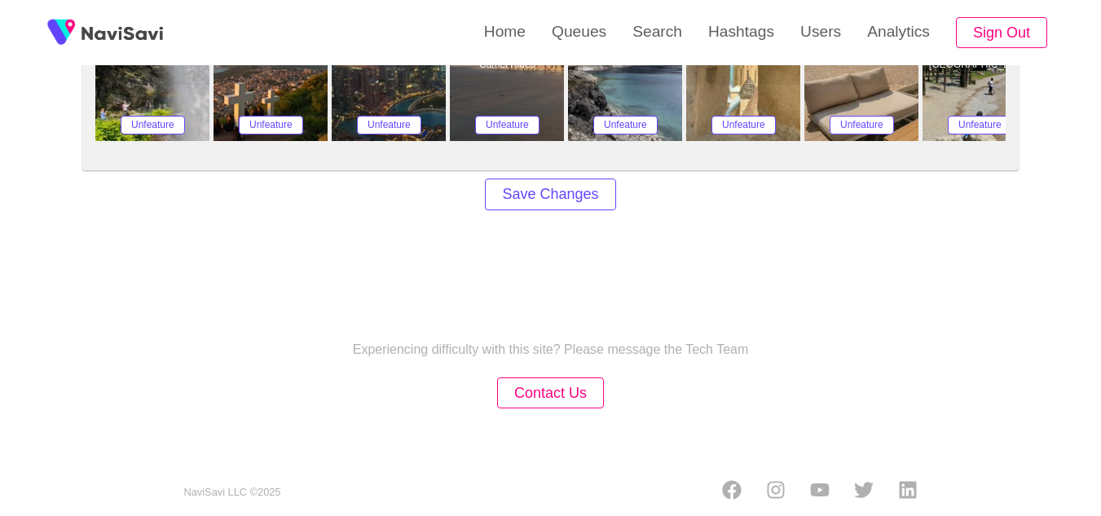
scroll to position [1452, 0]
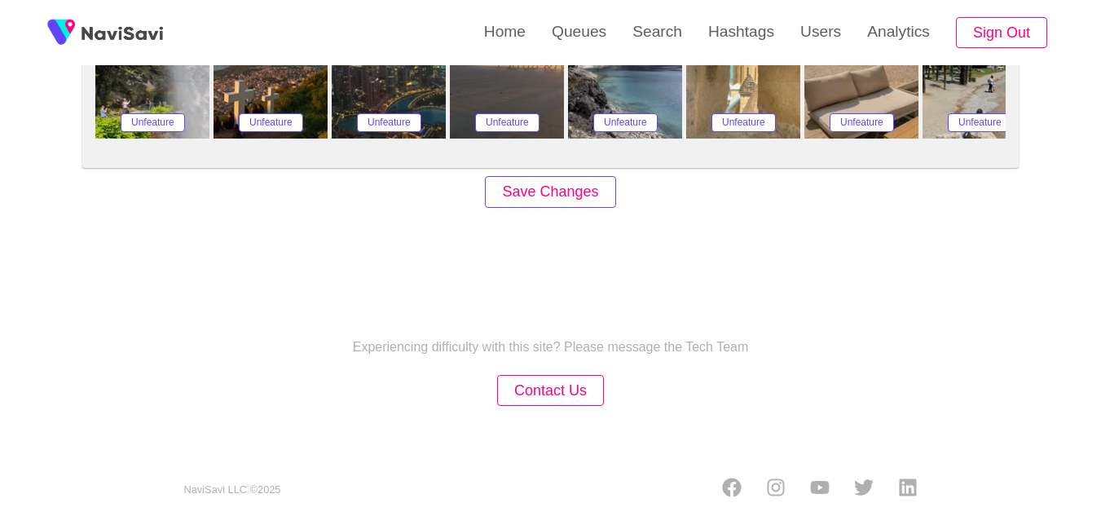
type input "***"
click at [594, 200] on button "Save Changes" at bounding box center [550, 192] width 130 height 32
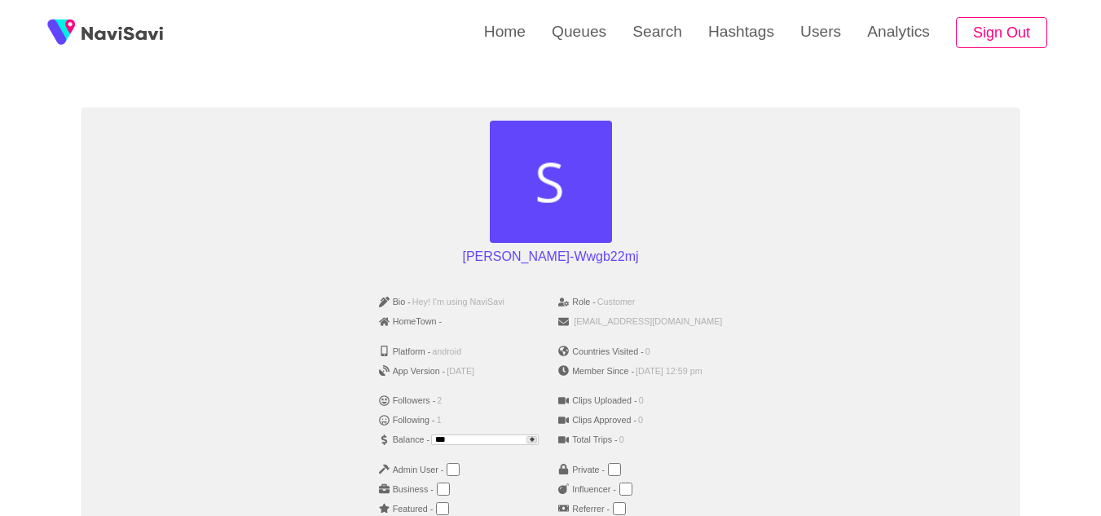
scroll to position [96, 0]
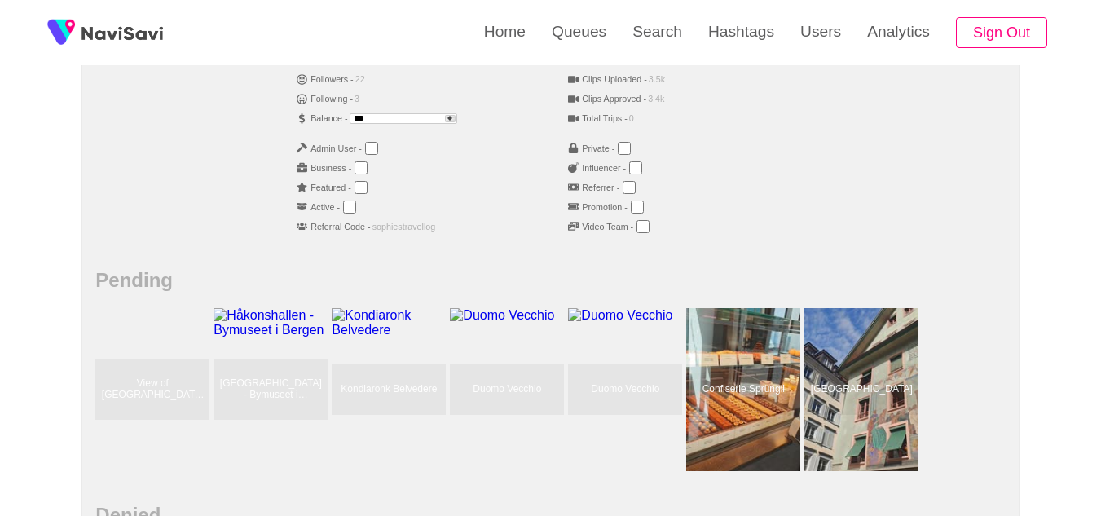
scroll to position [417, 0]
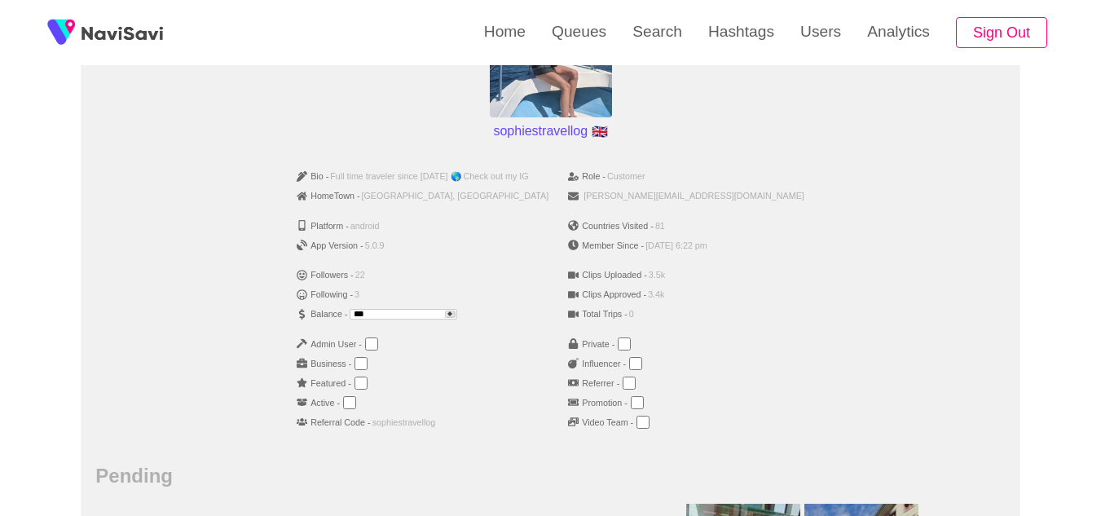
scroll to position [222, 0]
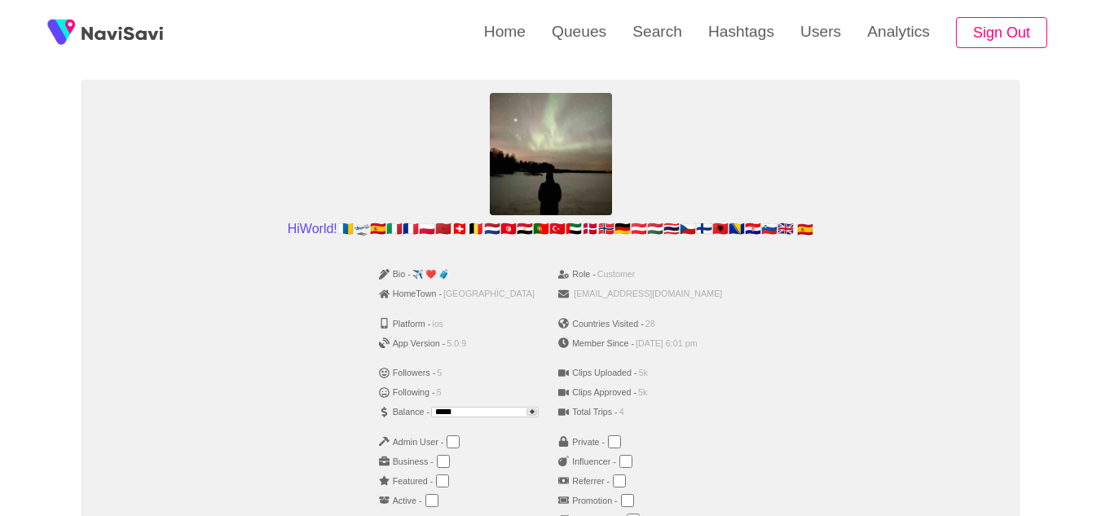
scroll to position [124, 0]
drag, startPoint x: 468, startPoint y: 409, endPoint x: 244, endPoint y: 382, distance: 225.9
click at [244, 382] on div "Bio - ✈️ ❤️ 🧳 HomeTown - Spain Platform - ios App Version - 5.0.9 Followers - 5…" at bounding box center [550, 402] width 910 height 289
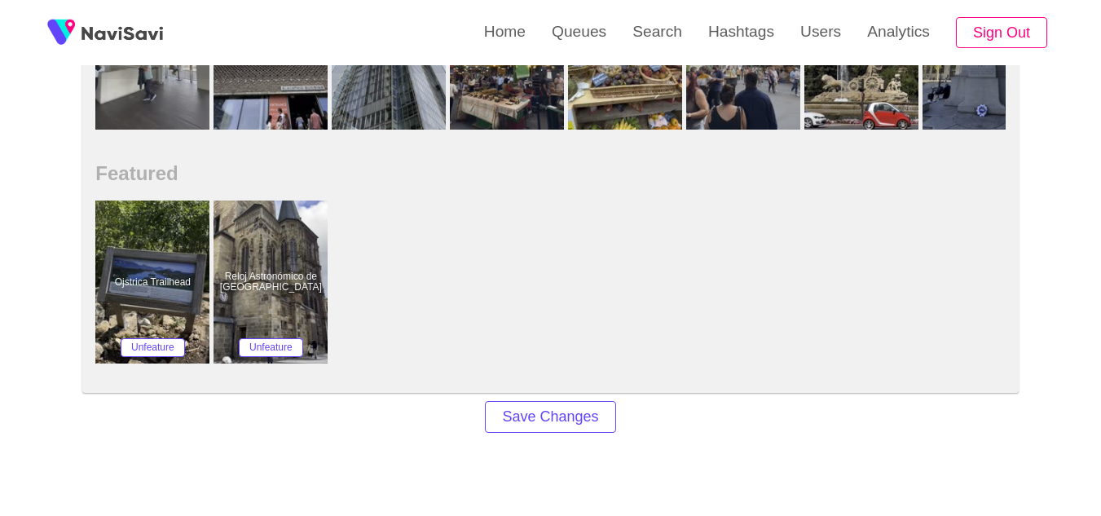
scroll to position [1229, 0]
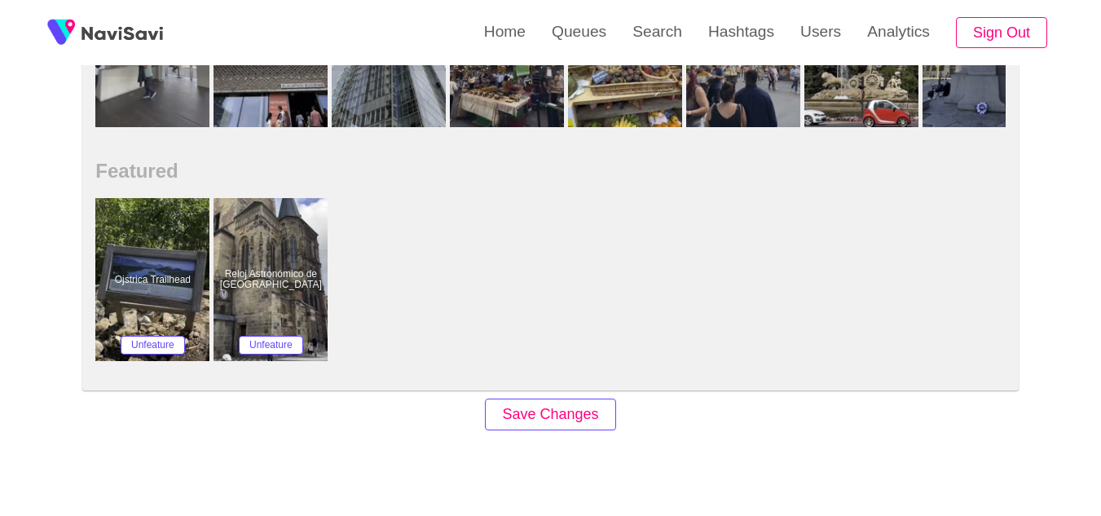
type input "***"
click at [525, 413] on button "Save Changes" at bounding box center [550, 415] width 130 height 32
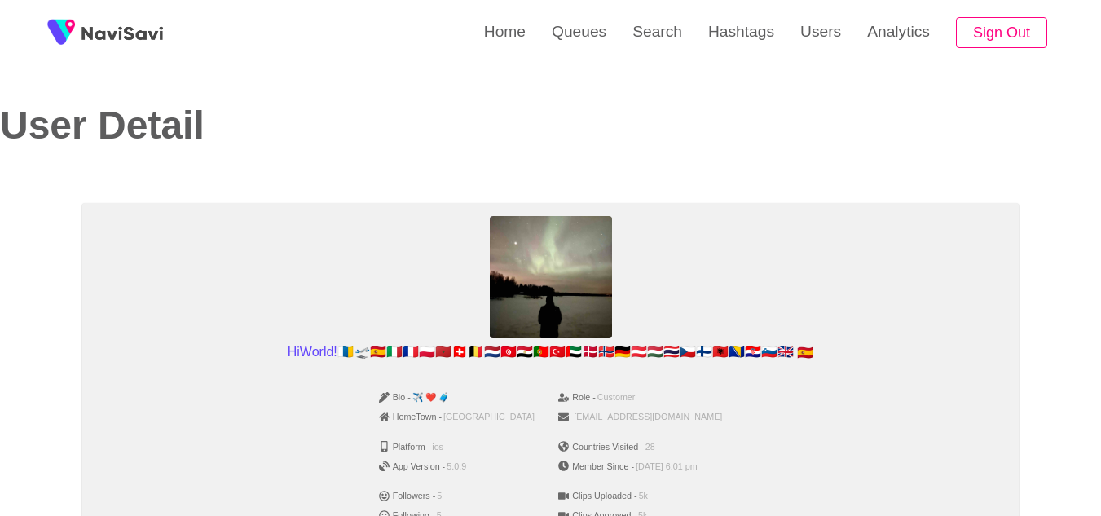
scroll to position [131, 0]
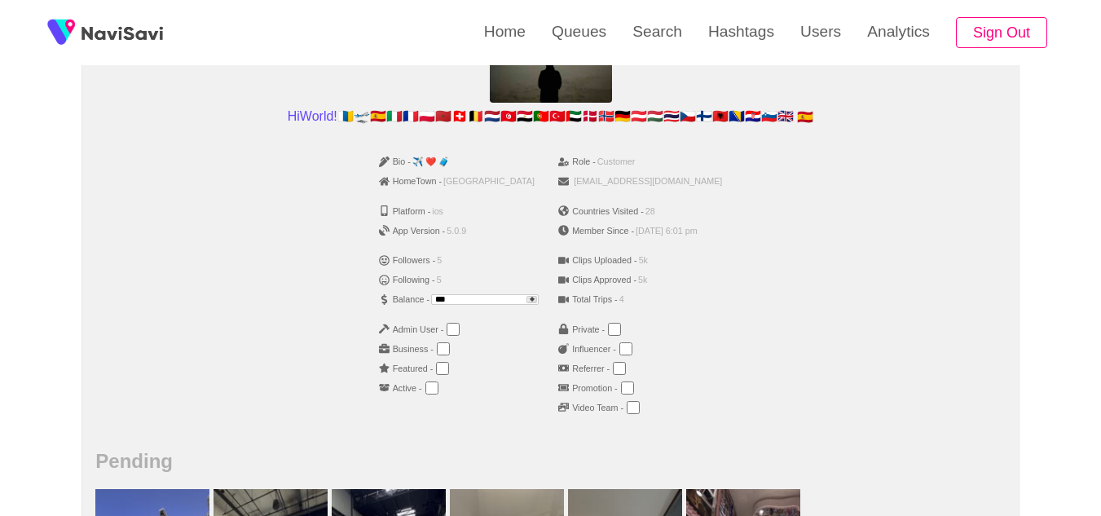
scroll to position [238, 0]
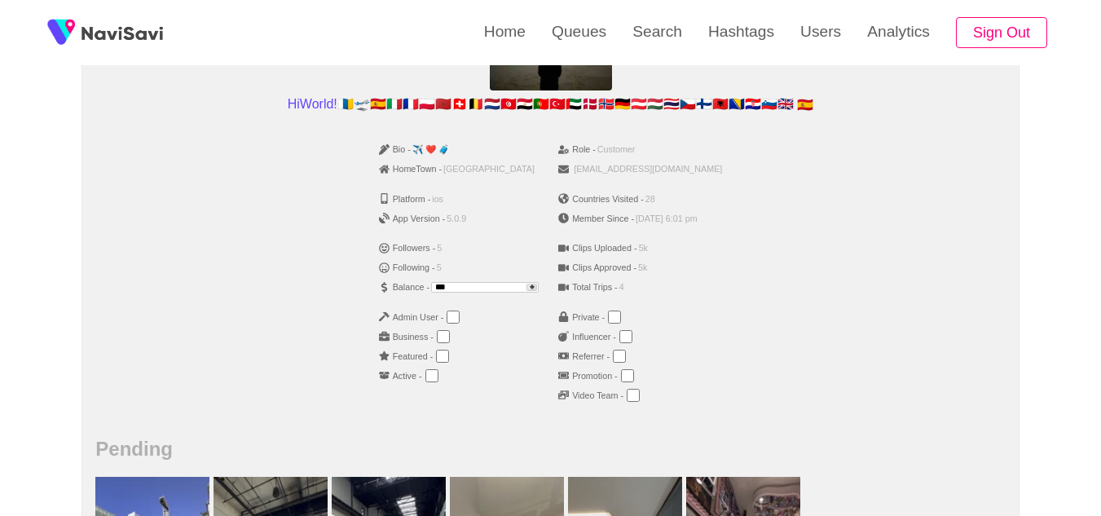
scroll to position [249, 0]
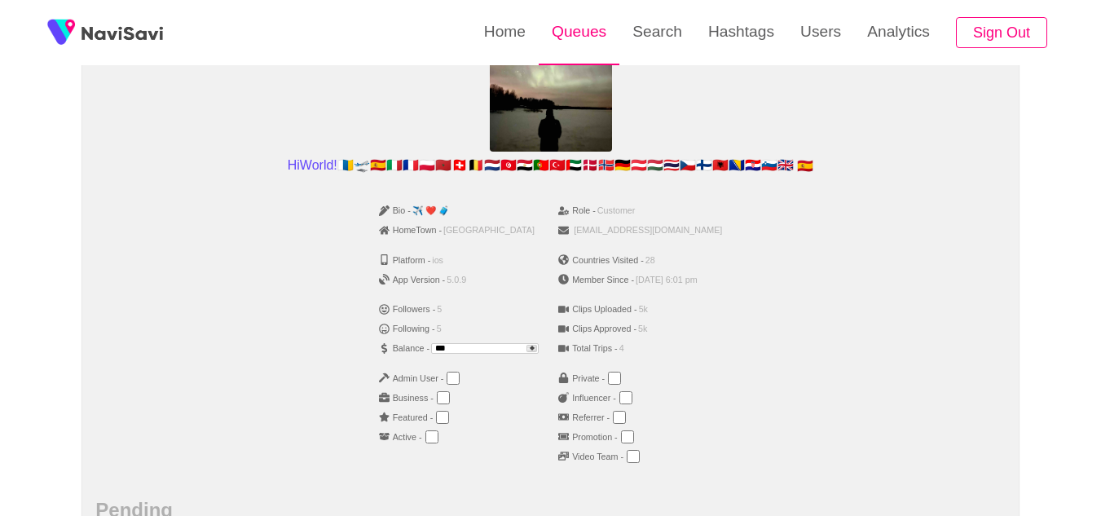
scroll to position [191, 0]
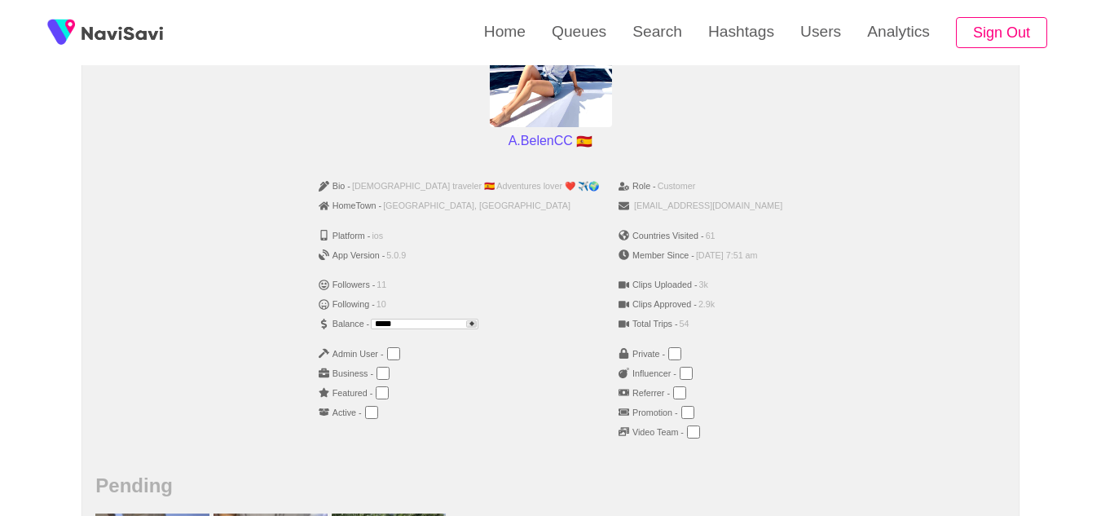
scroll to position [212, 0]
drag, startPoint x: 437, startPoint y: 321, endPoint x: 344, endPoint y: 302, distance: 95.0
click at [344, 302] on ul "Bio - Spanish traveler 🇪🇸 Adventures lover ❤️ ✈️🌍 HomeTown - Alicante, Spain Pl…" at bounding box center [459, 314] width 300 height 289
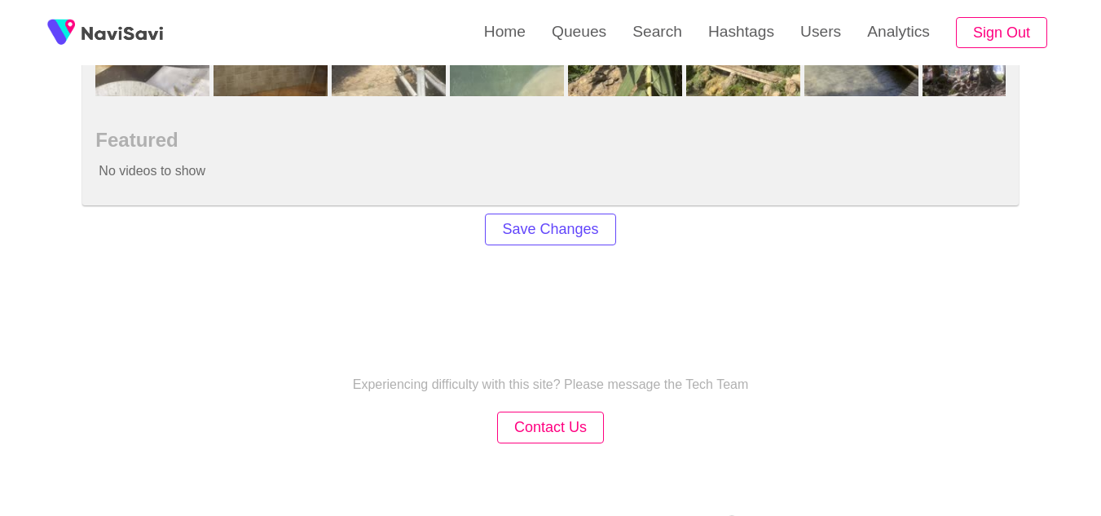
scroll to position [1309, 0]
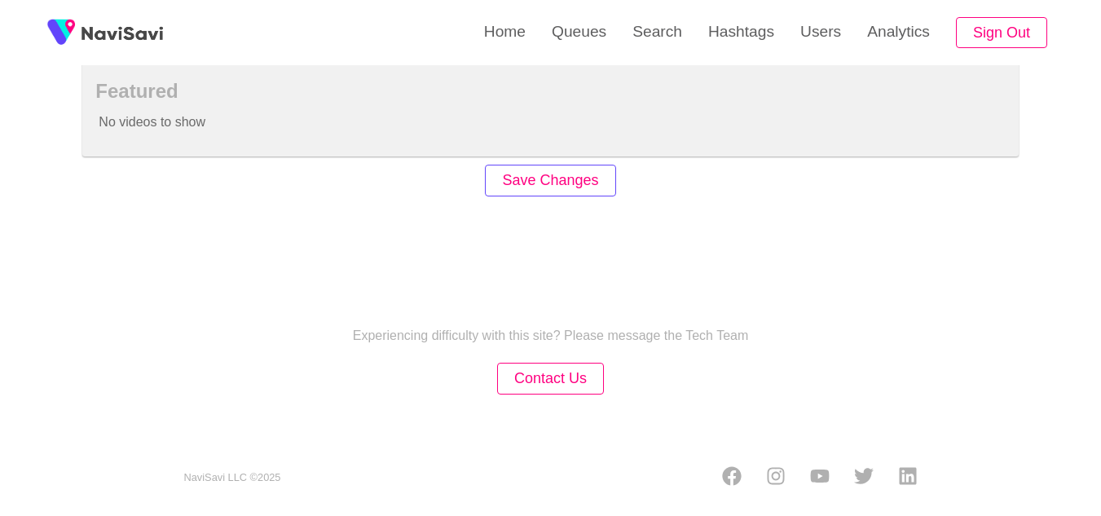
type input "***"
click at [576, 182] on button "Save Changes" at bounding box center [550, 181] width 130 height 32
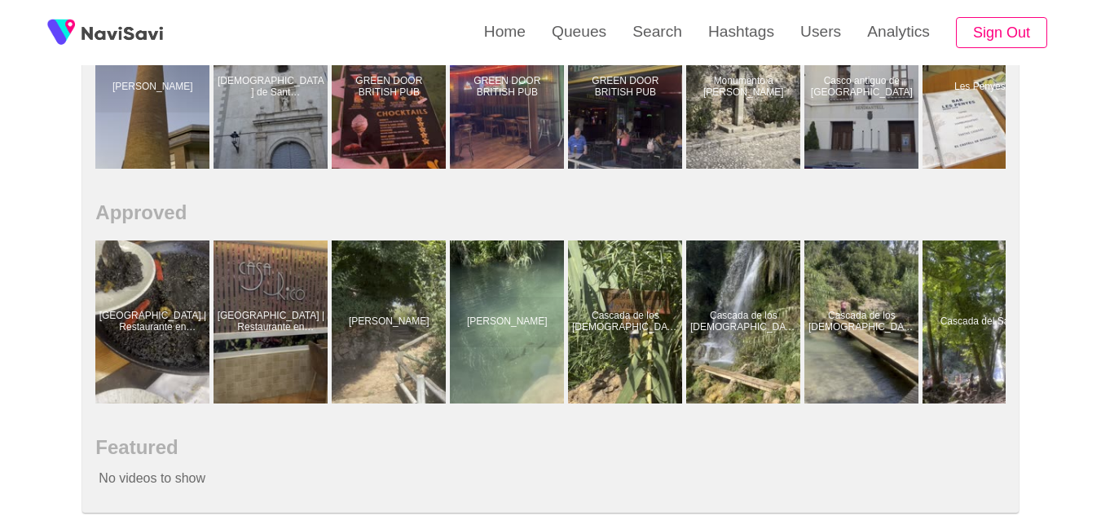
scroll to position [952, 0]
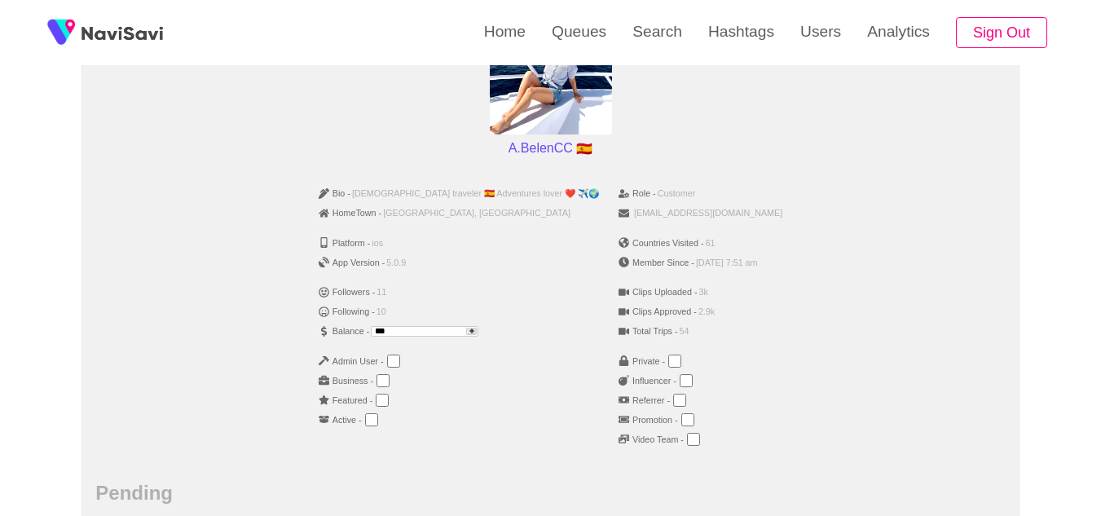
scroll to position [205, 0]
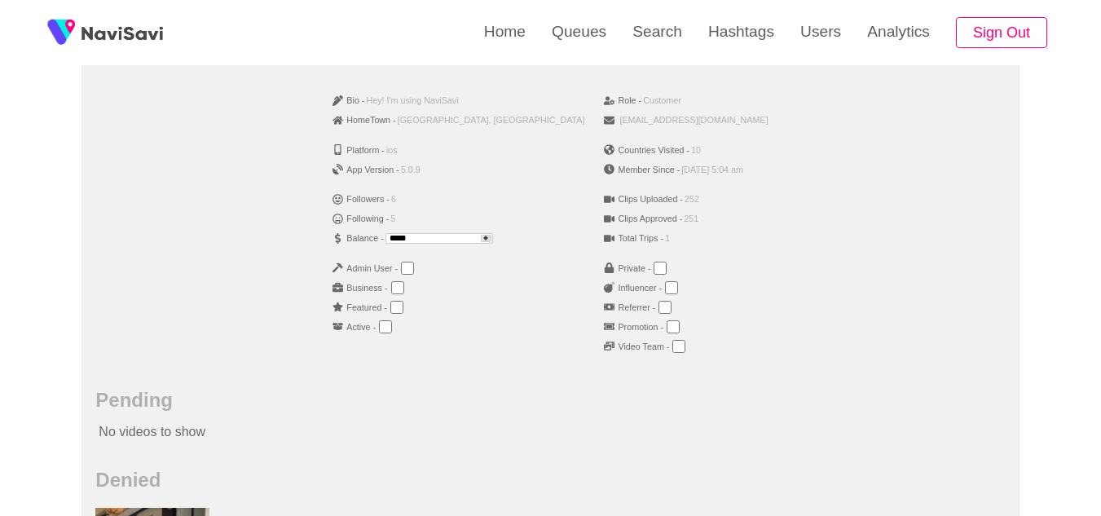
scroll to position [296, 0]
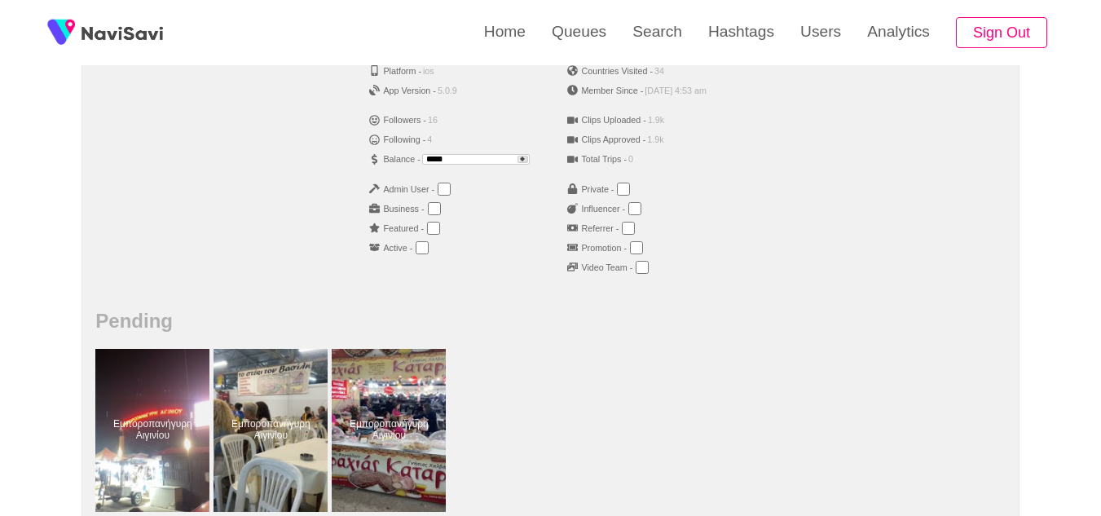
scroll to position [377, 0]
drag, startPoint x: 475, startPoint y: 161, endPoint x: 352, endPoint y: 154, distance: 123.3
click at [352, 154] on div "Bio - I wanna travel all the world 2 times✌️ HomeTown - Platform - ios App Vers…" at bounding box center [550, 149] width 910 height 289
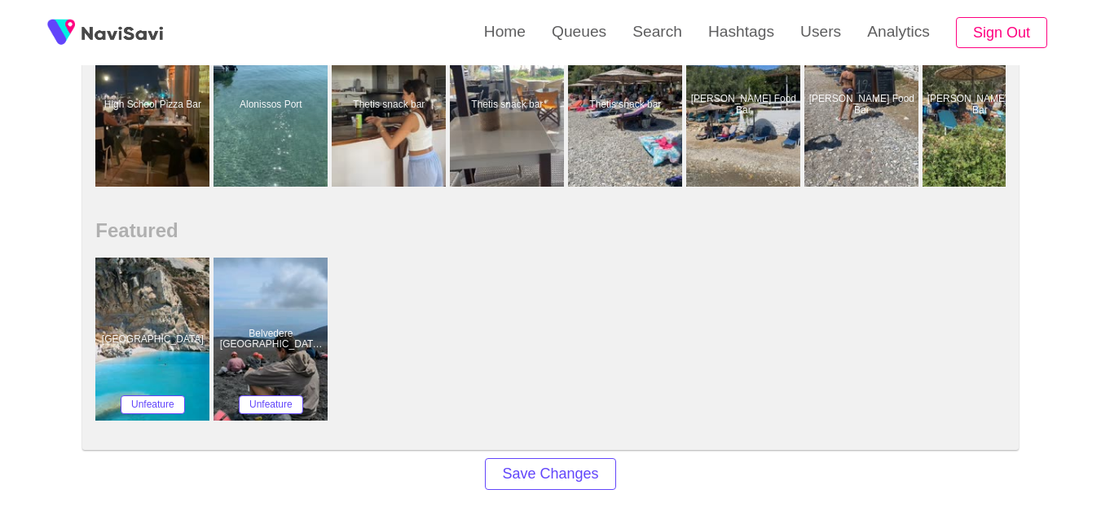
scroll to position [1464, 0]
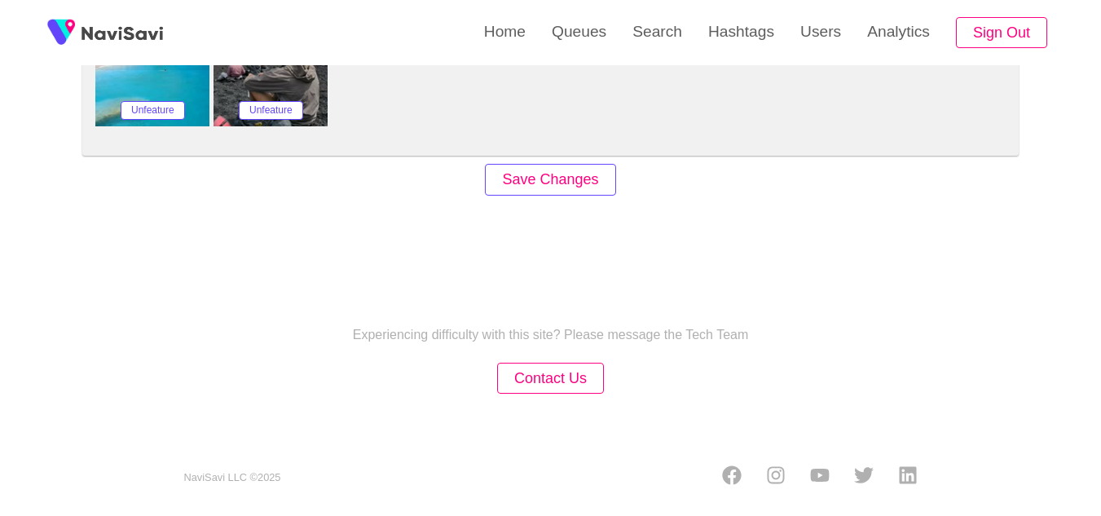
type input "***"
click at [547, 188] on button "Save Changes" at bounding box center [550, 180] width 130 height 32
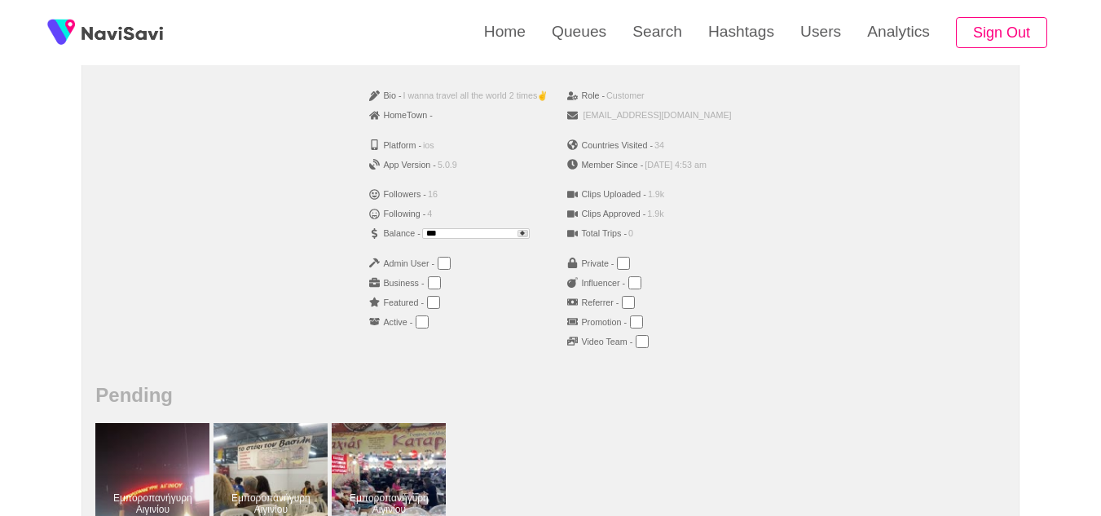
scroll to position [302, 0]
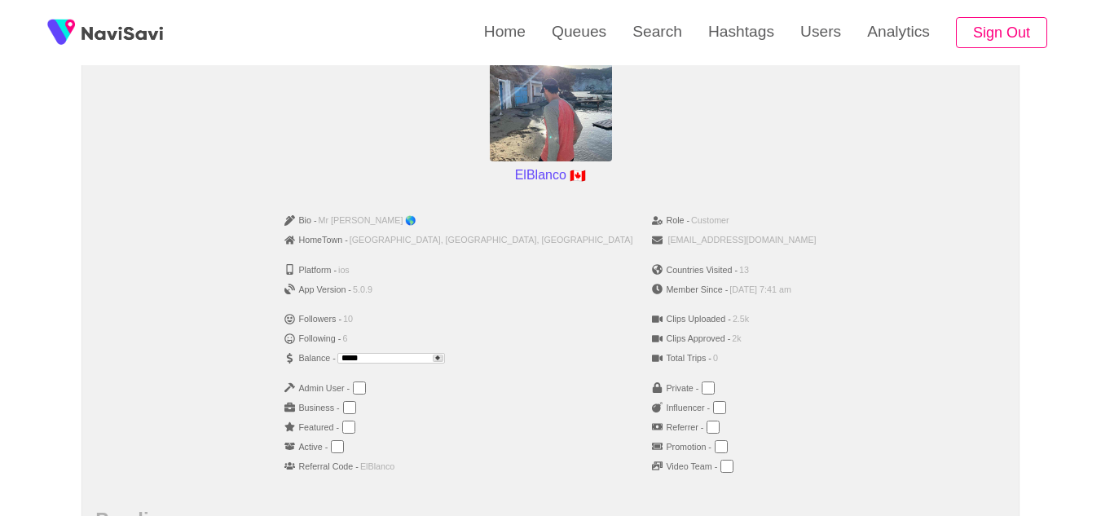
scroll to position [178, 0]
drag, startPoint x: 467, startPoint y: 354, endPoint x: 305, endPoint y: 341, distance: 162.8
click at [305, 341] on div "Bio - Mr Worldwide 🌎 HomeTown - [GEOGRAPHIC_DATA], [GEOGRAPHIC_DATA], [GEOGRAPH…" at bounding box center [550, 348] width 910 height 289
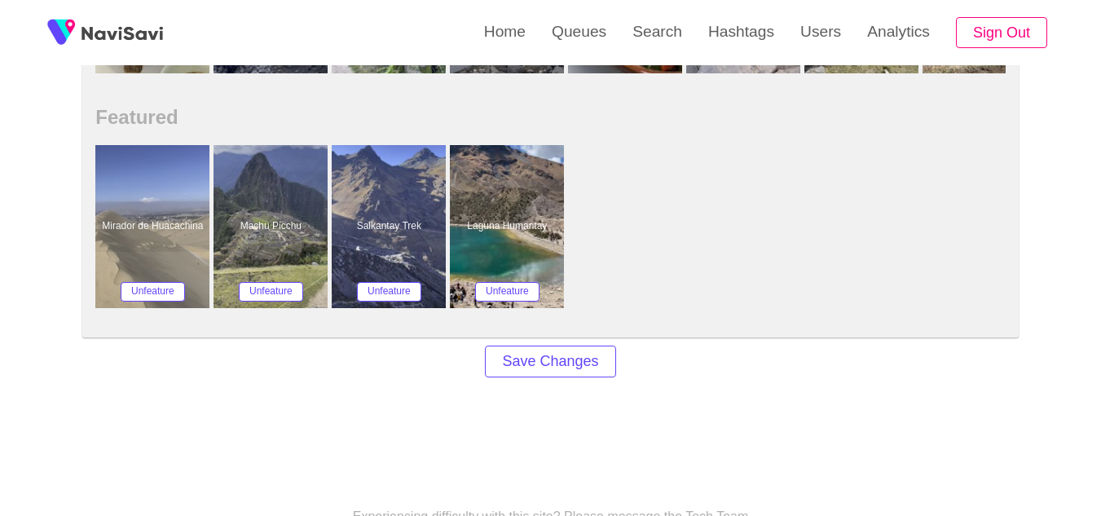
scroll to position [1134, 0]
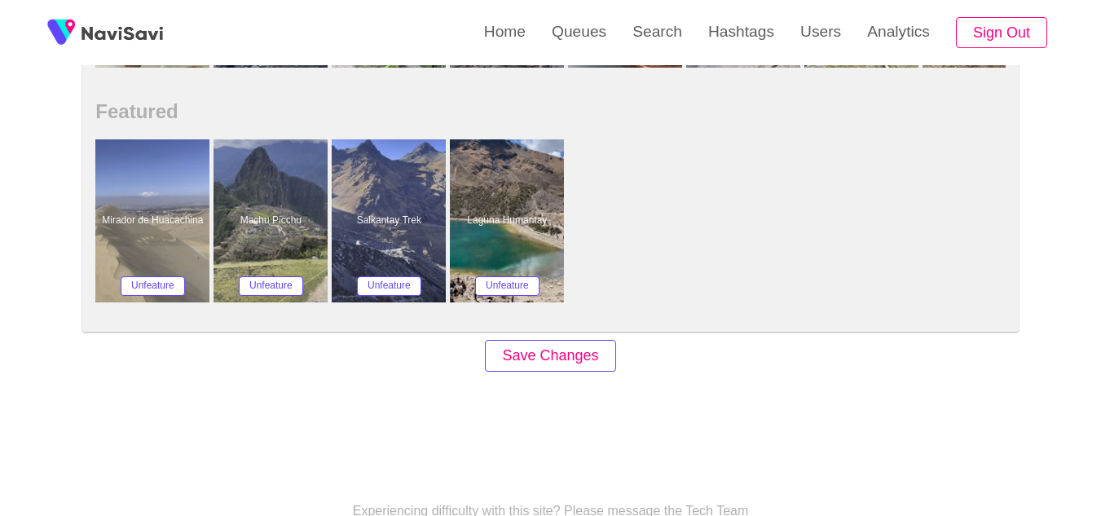
type input "***"
click at [593, 355] on button "Save Changes" at bounding box center [550, 356] width 130 height 32
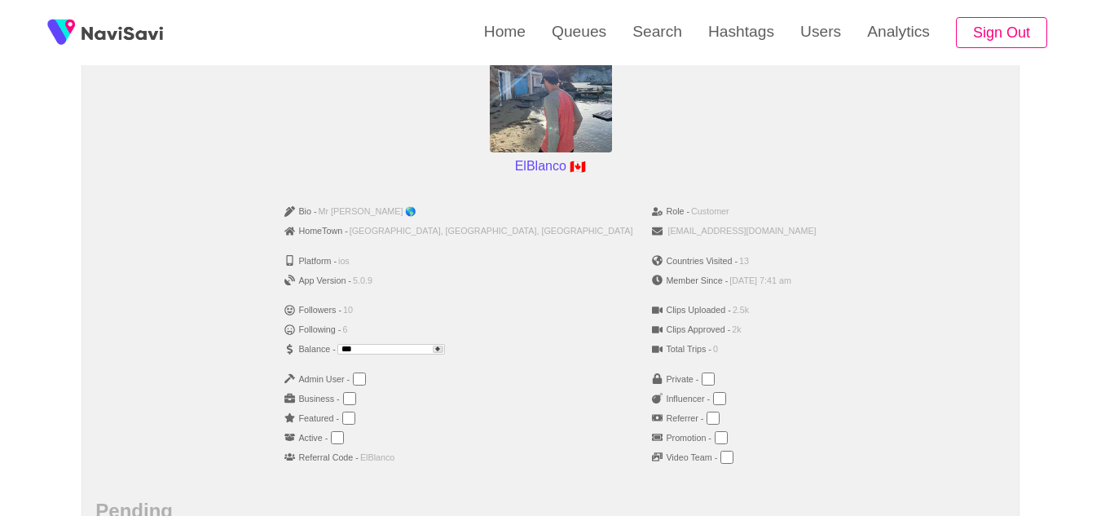
scroll to position [187, 0]
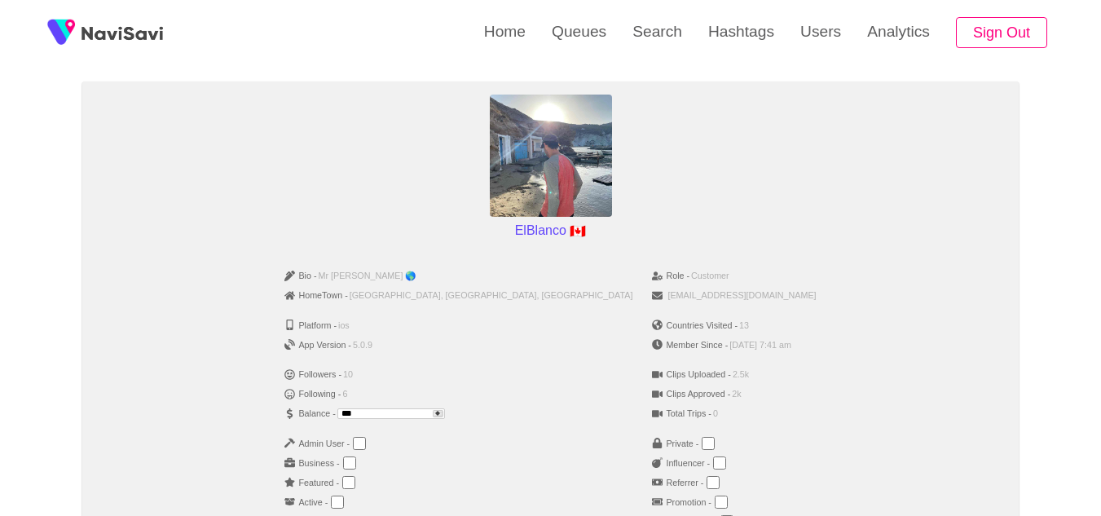
scroll to position [122, 0]
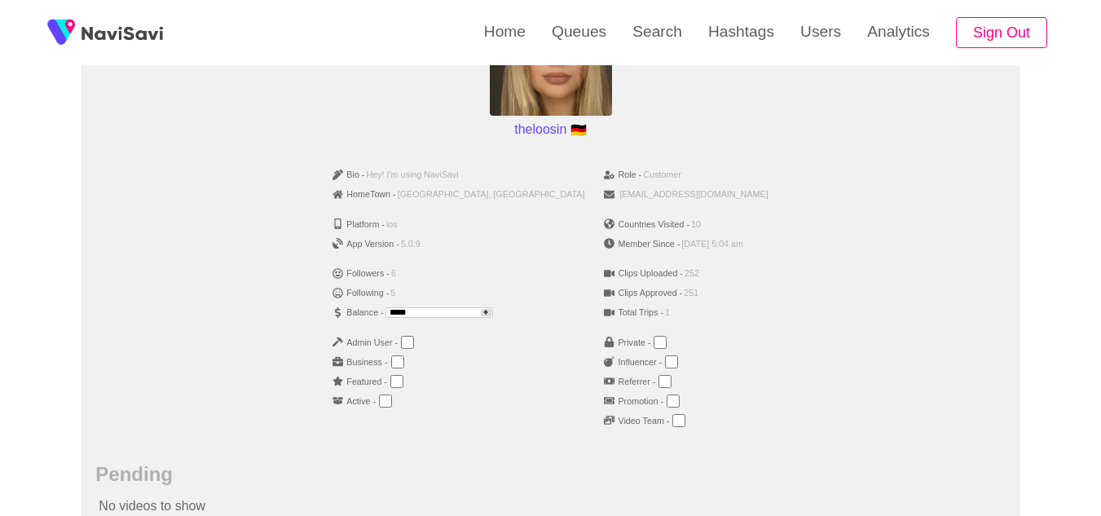
scroll to position [223, 0]
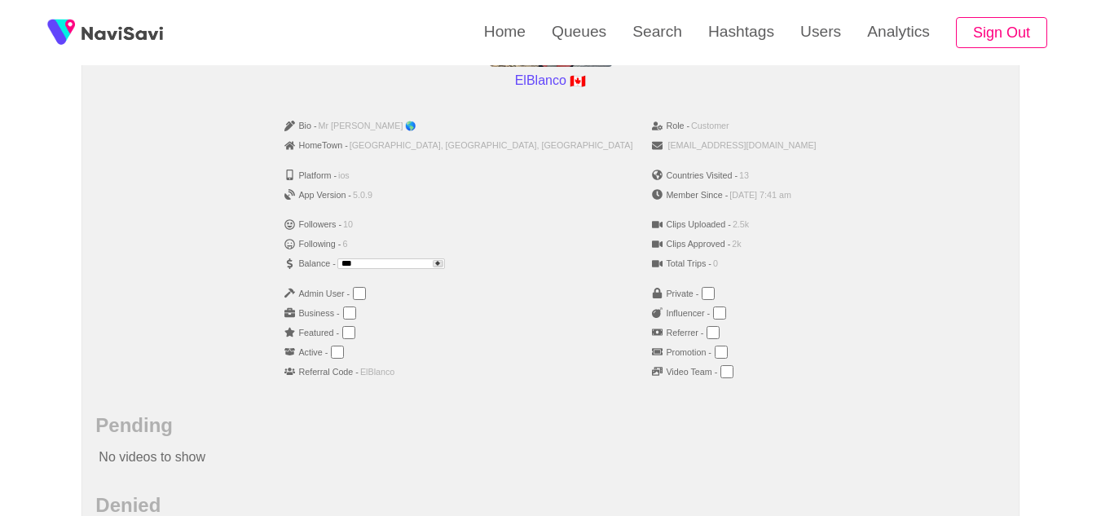
scroll to position [272, 0]
